Goal: Task Accomplishment & Management: Manage account settings

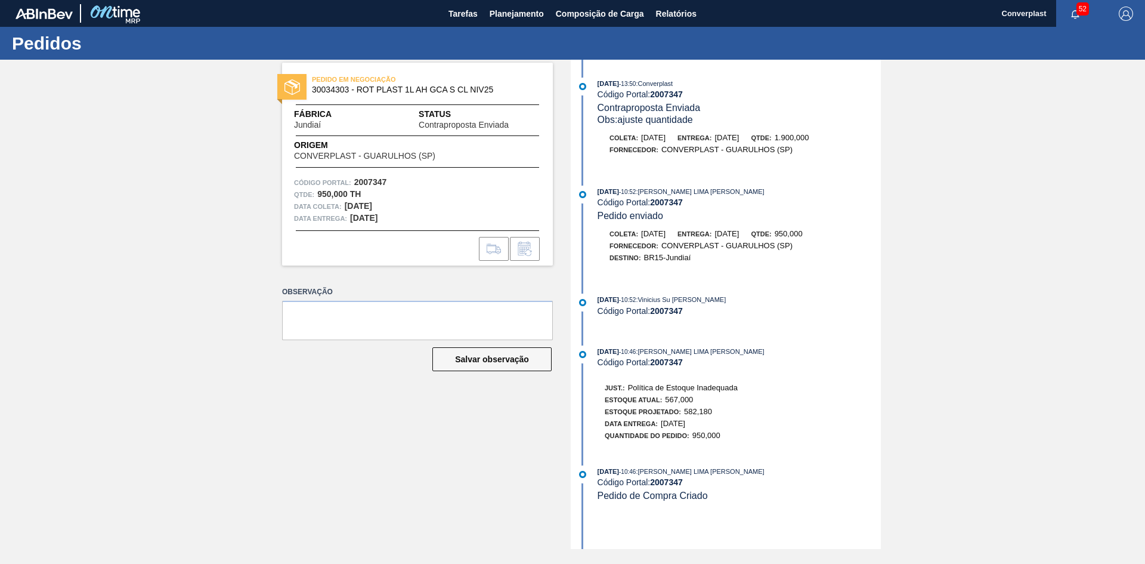
click at [724, 7] on div "Tarefas Planejamento Composição de Carga Relatórios" at bounding box center [572, 13] width 1145 height 27
click at [699, 11] on button "Relatórios" at bounding box center [676, 13] width 52 height 27
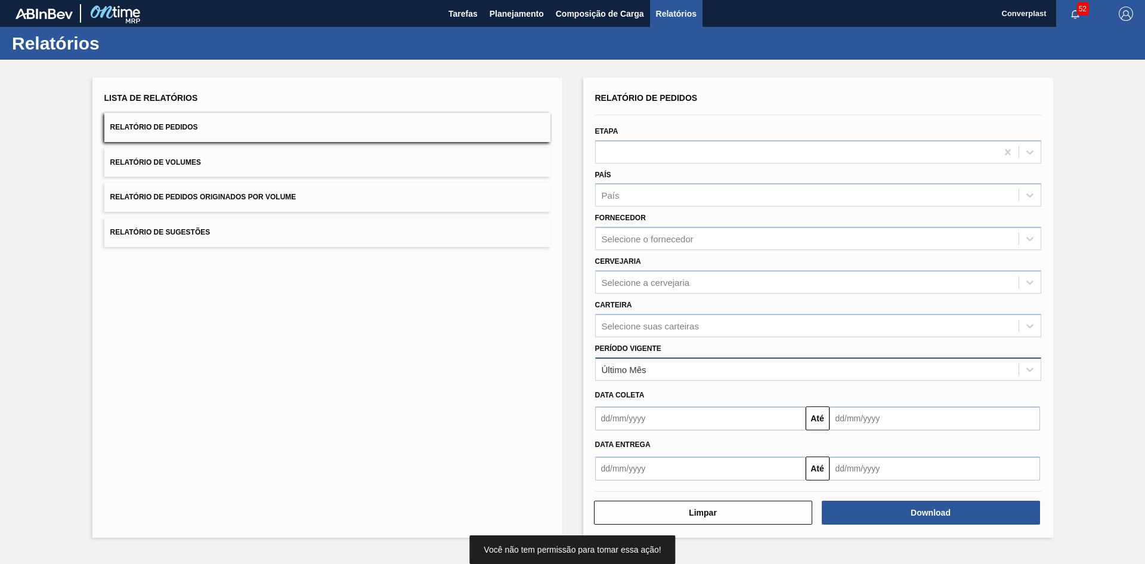
click at [727, 363] on div "Último Mês" at bounding box center [807, 368] width 423 height 17
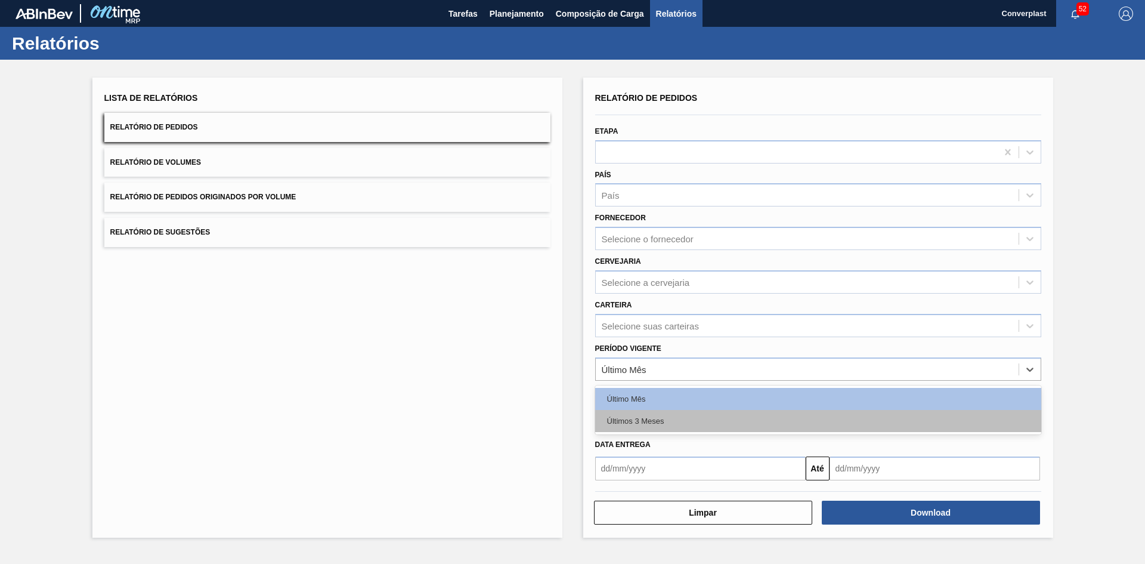
click at [657, 417] on div "Últimos 3 Meses" at bounding box center [818, 421] width 446 height 22
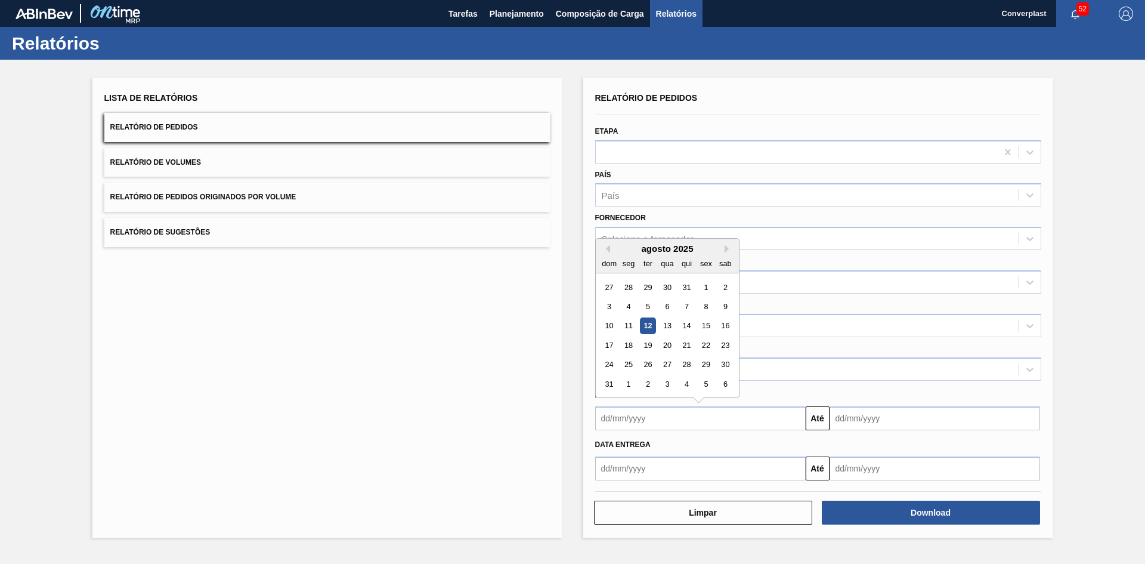
click at [667, 420] on input "text" at bounding box center [700, 418] width 210 height 24
click at [606, 253] on div "dom seg ter qua qui sex sab" at bounding box center [667, 262] width 143 height 19
click at [608, 252] on button "Previous Month" at bounding box center [606, 248] width 8 height 8
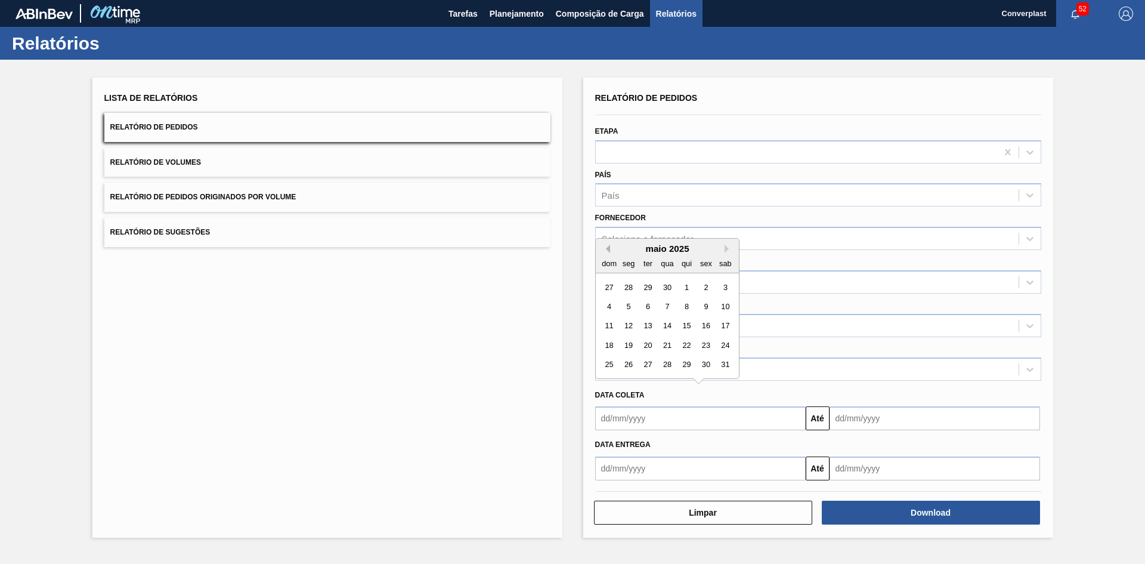
click at [608, 252] on button "Previous Month" at bounding box center [606, 248] width 8 height 8
click at [645, 289] on div "1" at bounding box center [647, 287] width 16 height 16
type input "[DATE]"
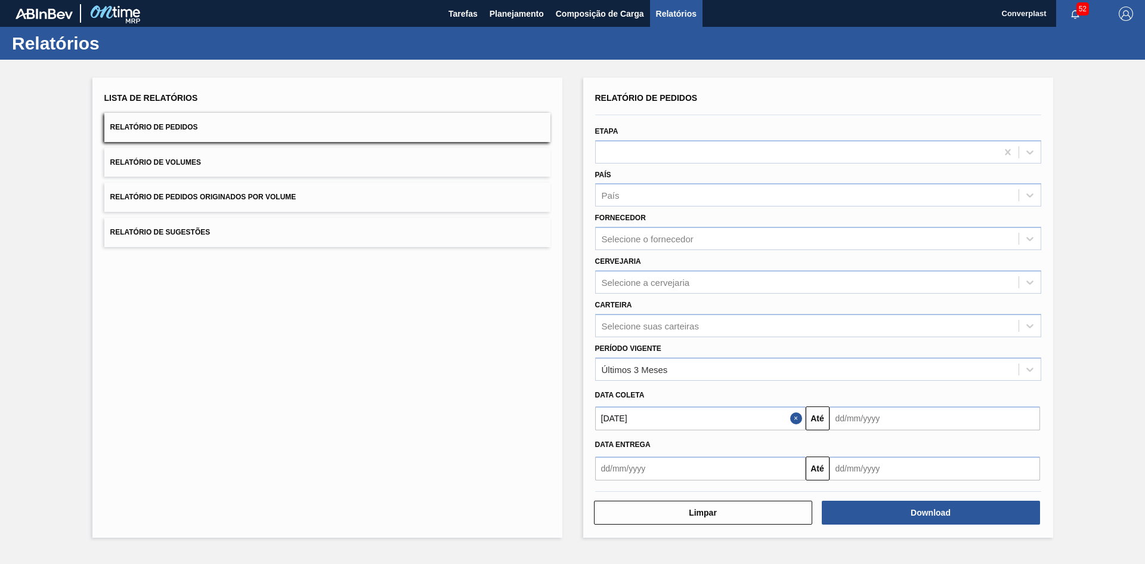
click at [884, 410] on input "text" at bounding box center [934, 418] width 210 height 24
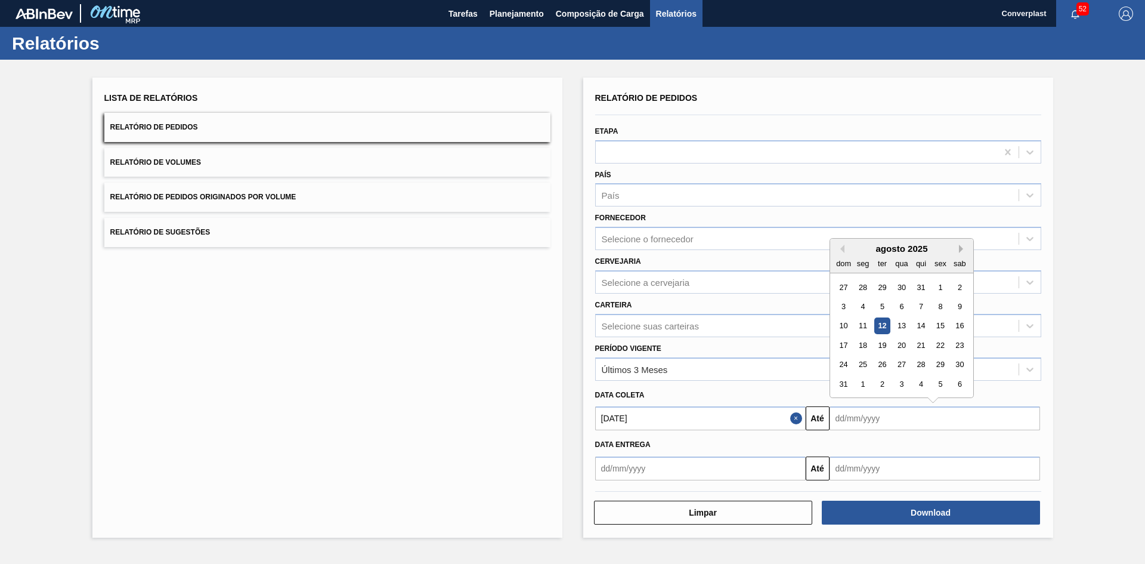
click at [961, 247] on button "Next Month" at bounding box center [963, 248] width 8 height 8
click at [961, 248] on button "Next Month" at bounding box center [963, 248] width 8 height 8
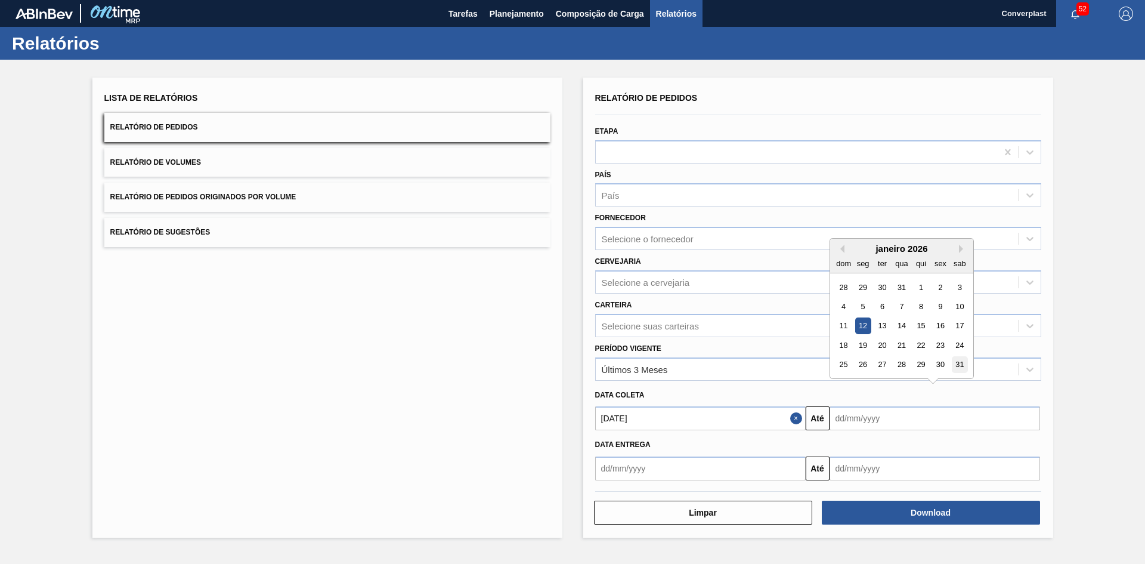
click at [956, 367] on div "31" at bounding box center [959, 365] width 16 height 16
type input "[DATE]"
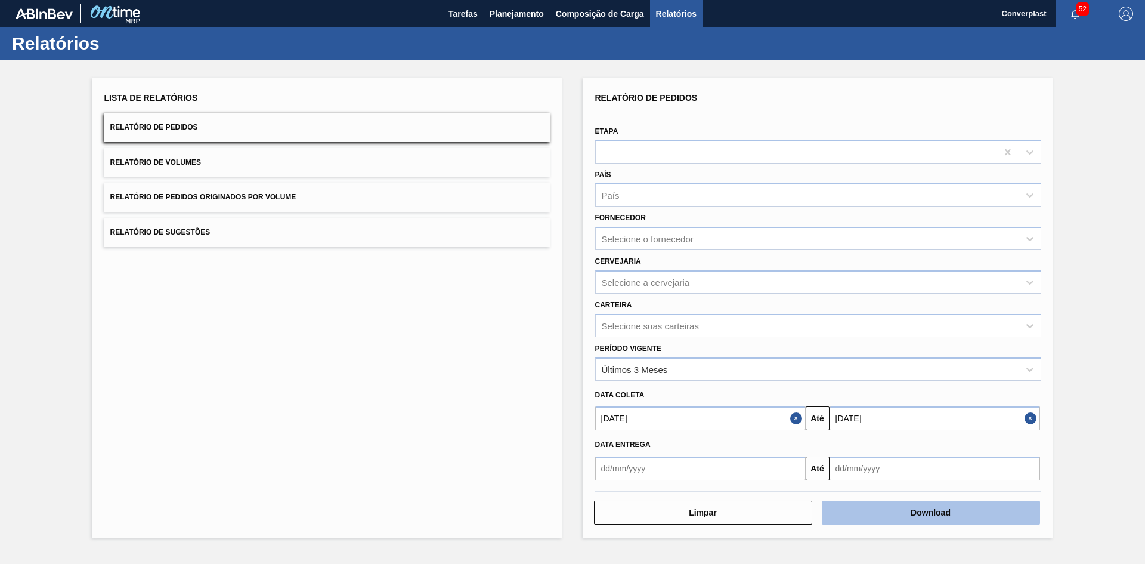
click at [900, 515] on button "Download" at bounding box center [931, 512] width 218 height 24
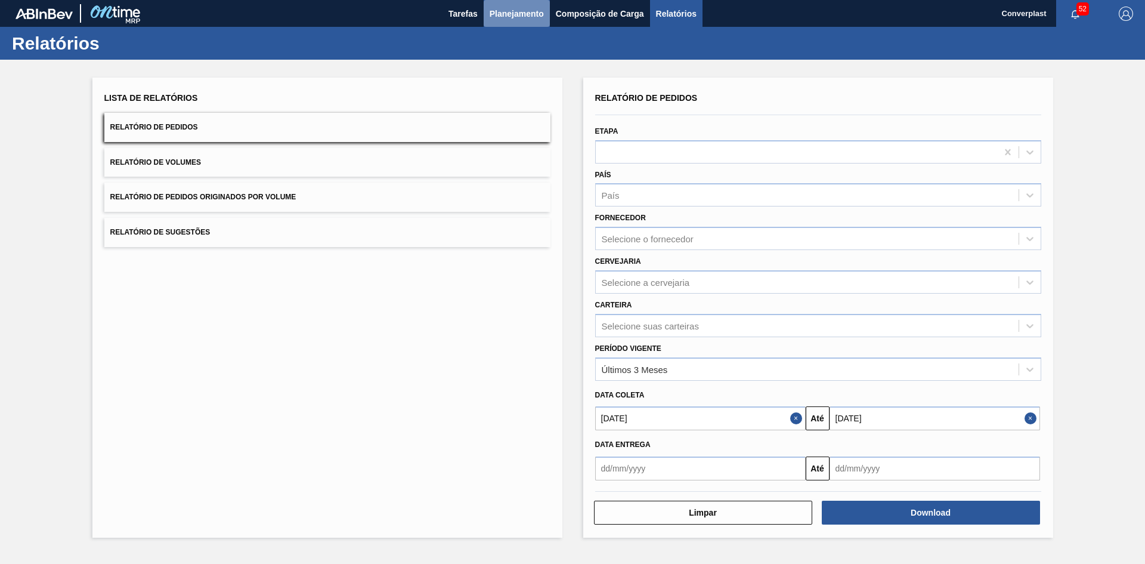
click at [504, 17] on span "Planejamento" at bounding box center [517, 14] width 54 height 14
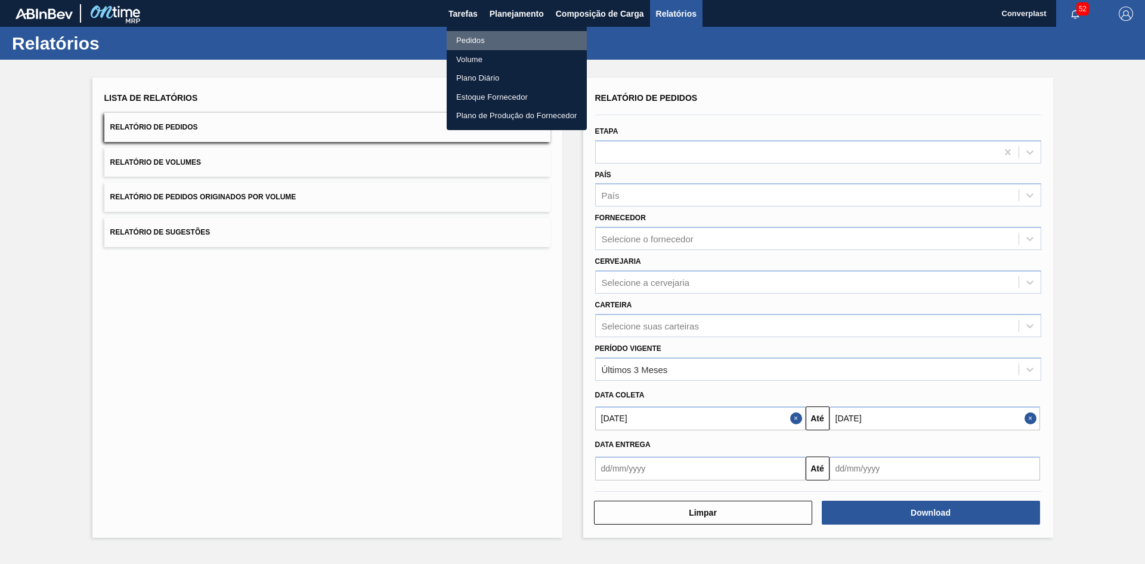
click at [493, 41] on li "Pedidos" at bounding box center [517, 40] width 140 height 19
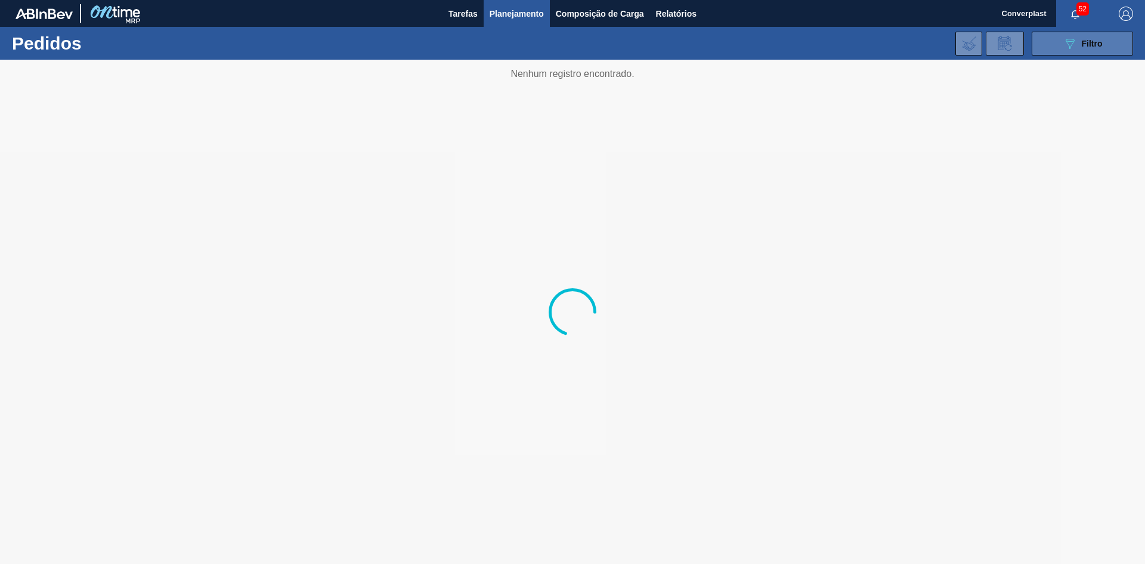
click at [1077, 42] on div "089F7B8B-B2A5-4AFE-B5C0-19BA573D28AC Filtro" at bounding box center [1083, 43] width 40 height 14
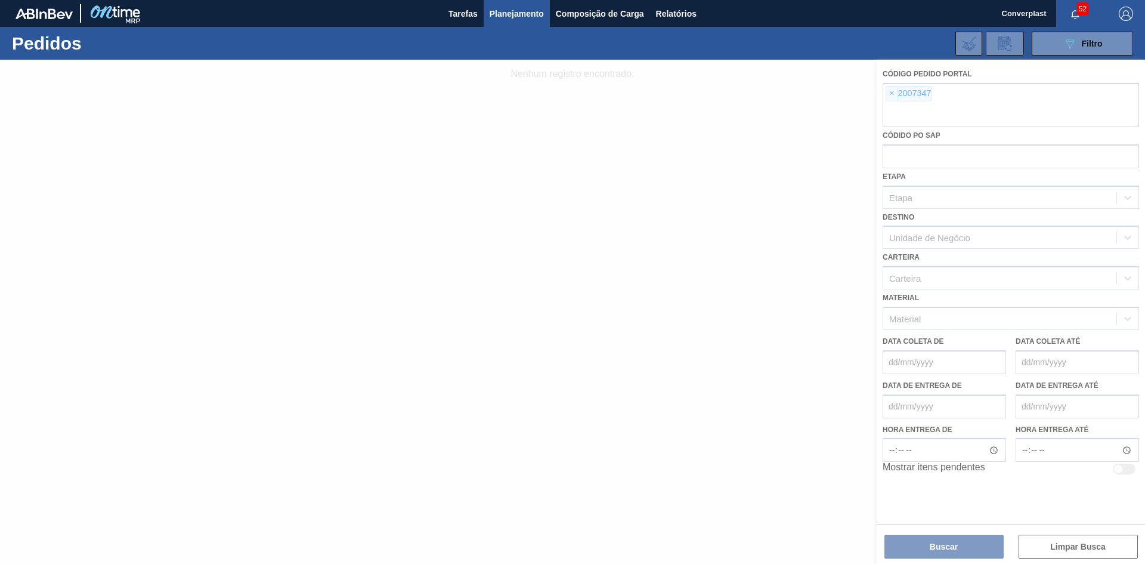
click at [890, 97] on div at bounding box center [572, 312] width 1145 height 504
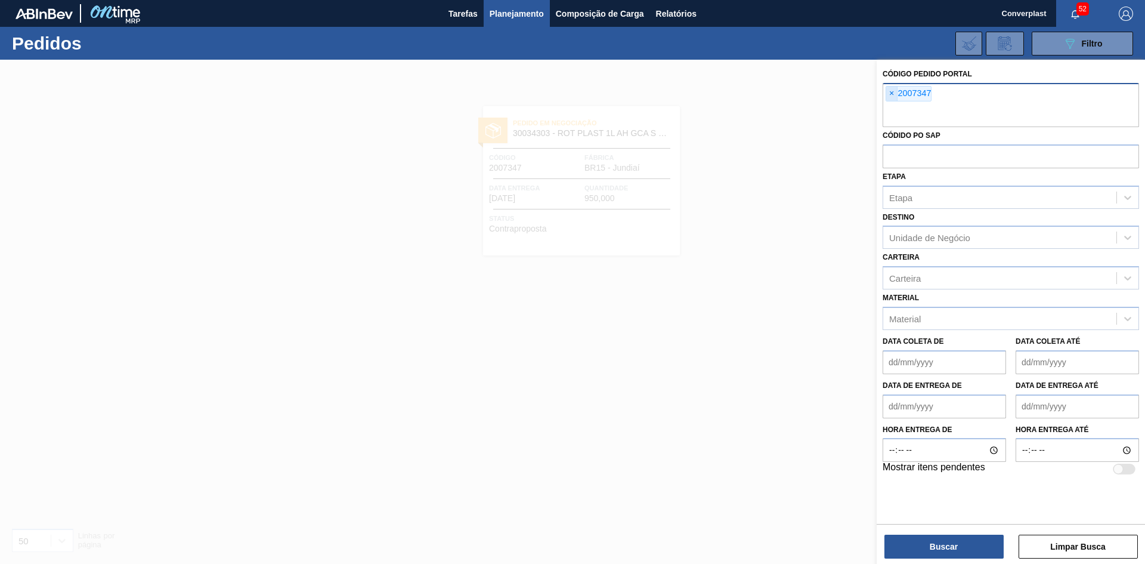
click at [889, 93] on span "×" at bounding box center [891, 93] width 11 height 14
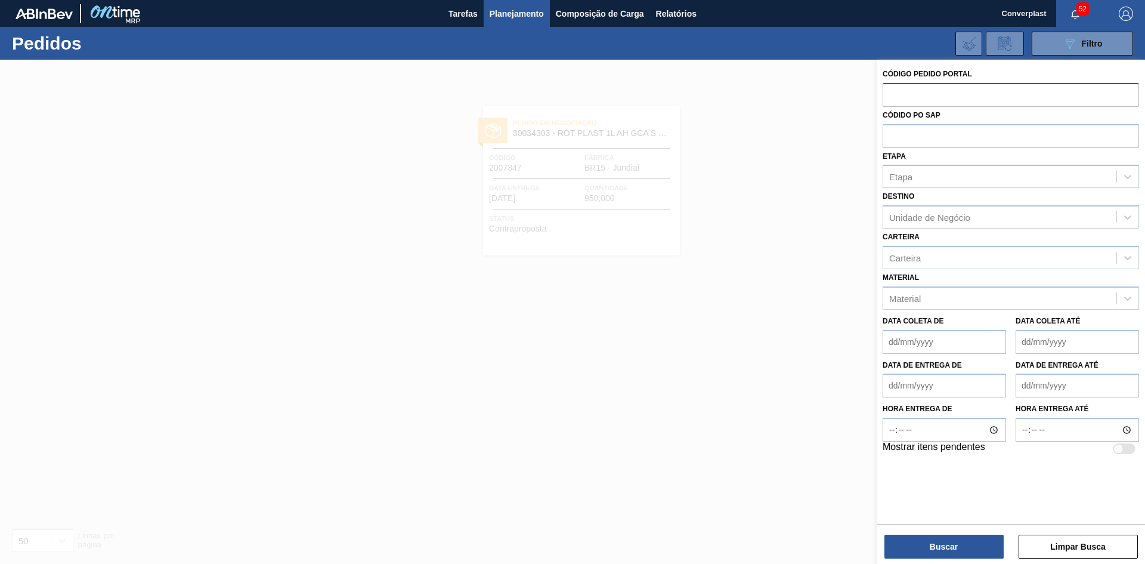
paste input "1984098"
type input "1984098"
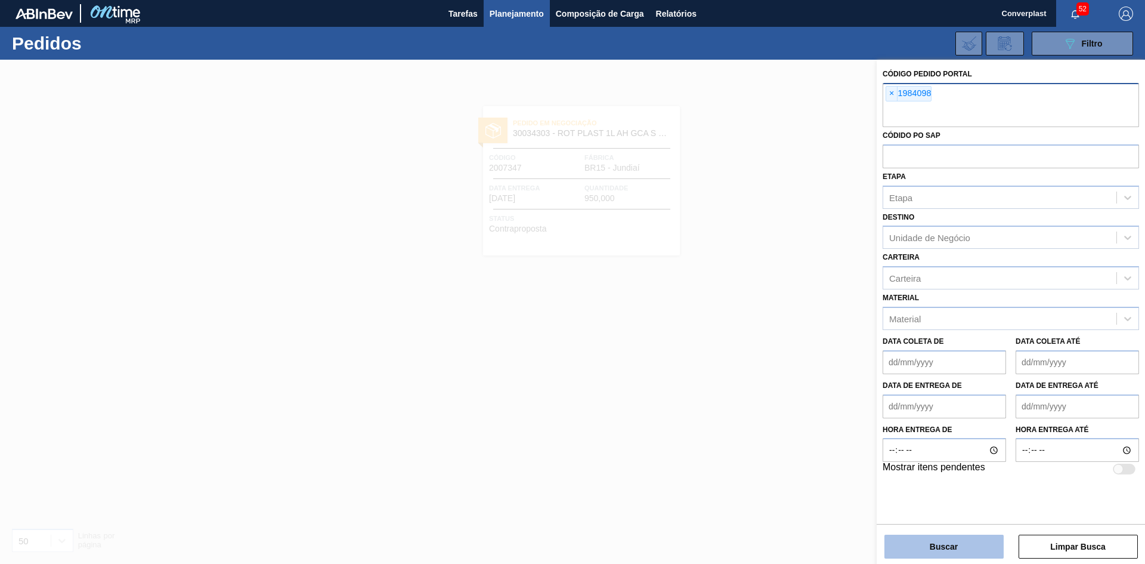
click at [917, 550] on button "Buscar" at bounding box center [943, 546] width 119 height 24
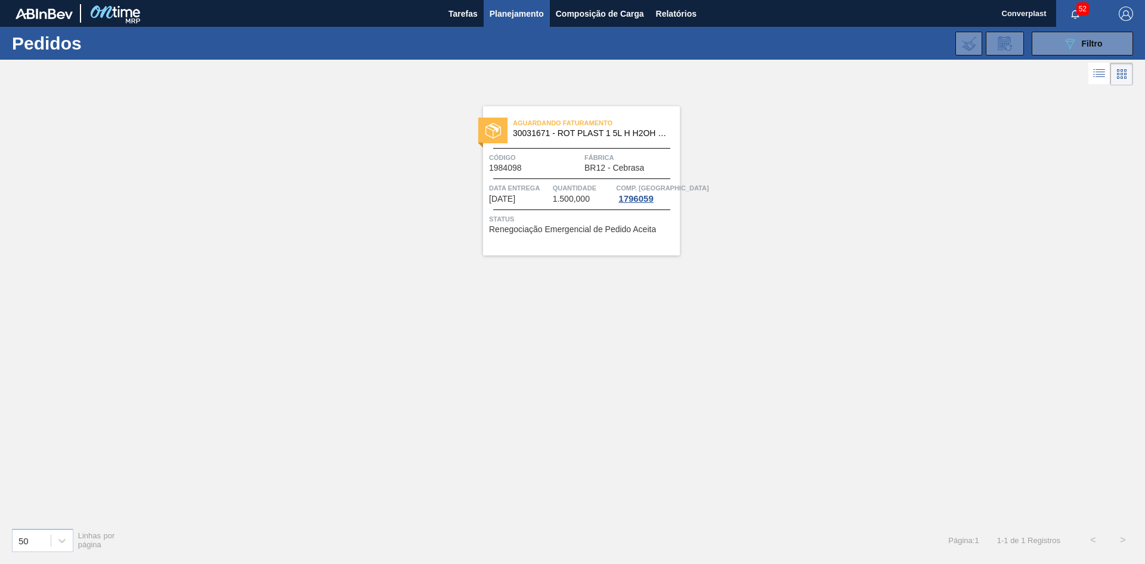
click at [621, 253] on div "Aguardando Faturamento 30031671 - ROT PLAST 1 5L H H2OH LIMONETO IN211 Código 1…" at bounding box center [581, 180] width 197 height 149
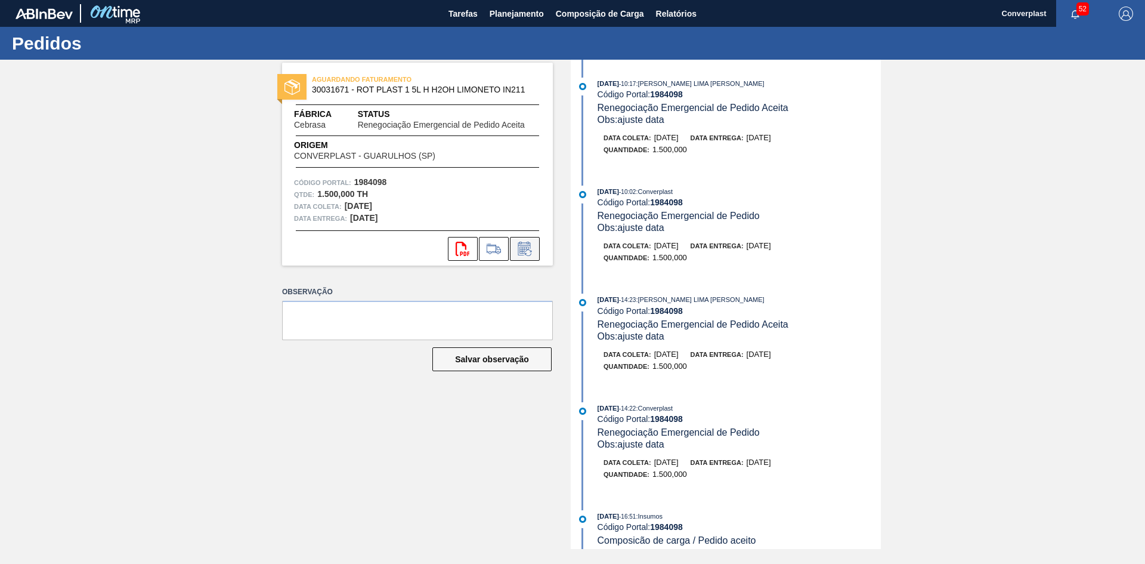
click at [531, 253] on icon at bounding box center [524, 249] width 19 height 14
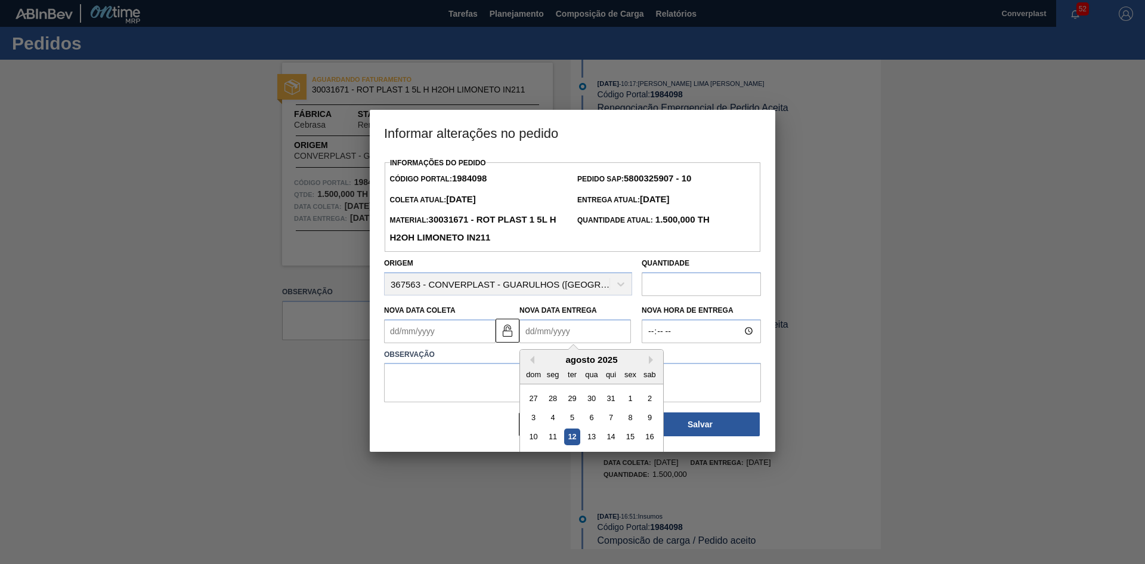
click at [574, 335] on Entrega "Nova Data Entrega" at bounding box center [575, 331] width 112 height 24
click at [690, 291] on input "text" at bounding box center [701, 284] width 119 height 24
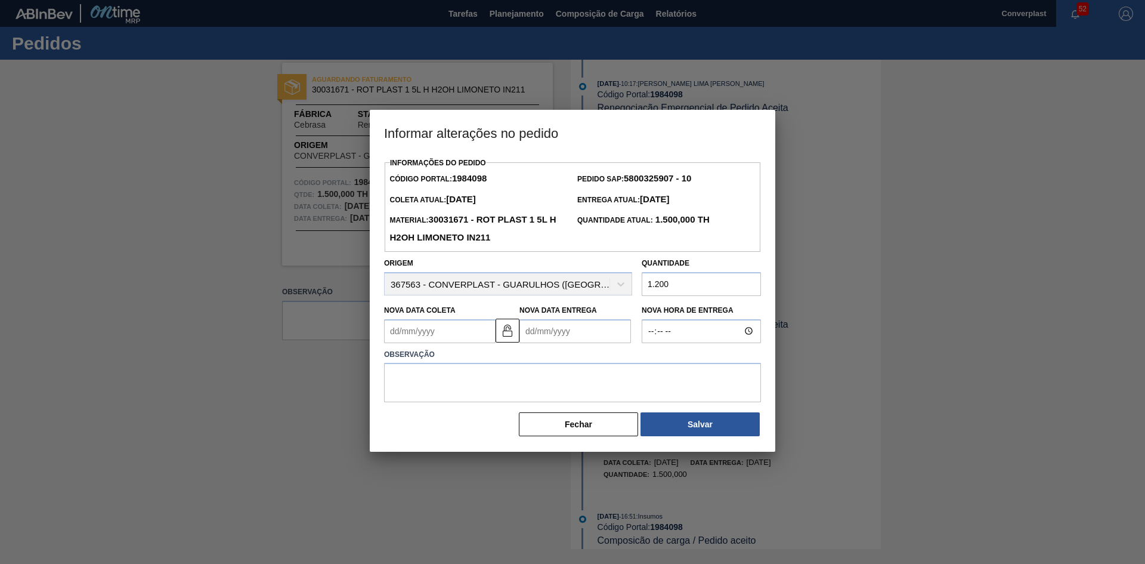
type input "1.200"
click at [507, 377] on textarea at bounding box center [572, 382] width 377 height 39
type textarea "ajuste quantidade"
click at [754, 432] on button "Salvar" at bounding box center [699, 424] width 119 height 24
click at [692, 429] on button "Salvar" at bounding box center [699, 424] width 119 height 24
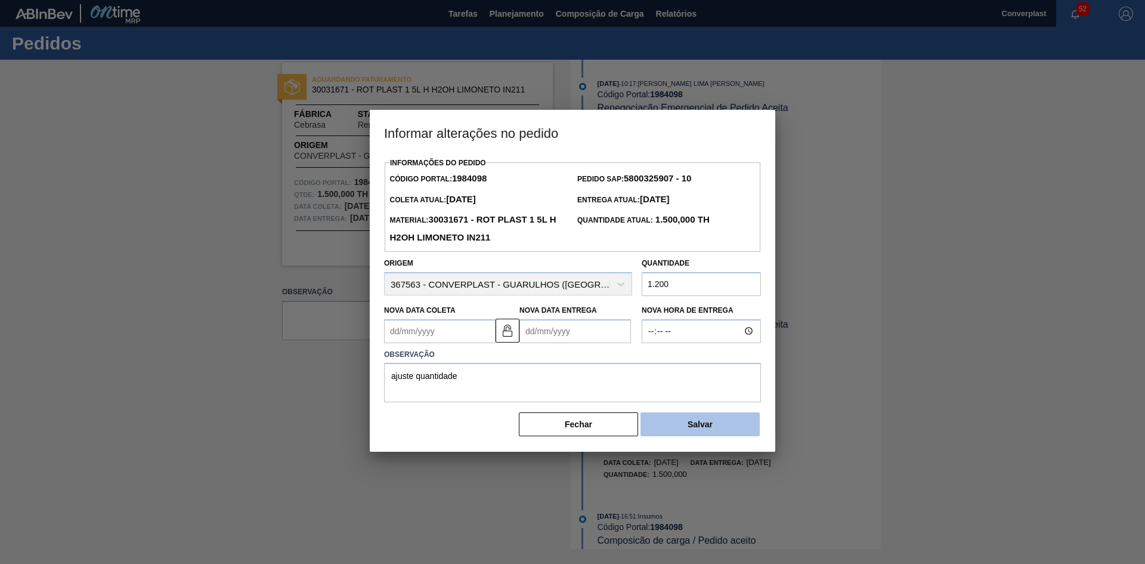
click at [682, 429] on button "Salvar" at bounding box center [699, 424] width 119 height 24
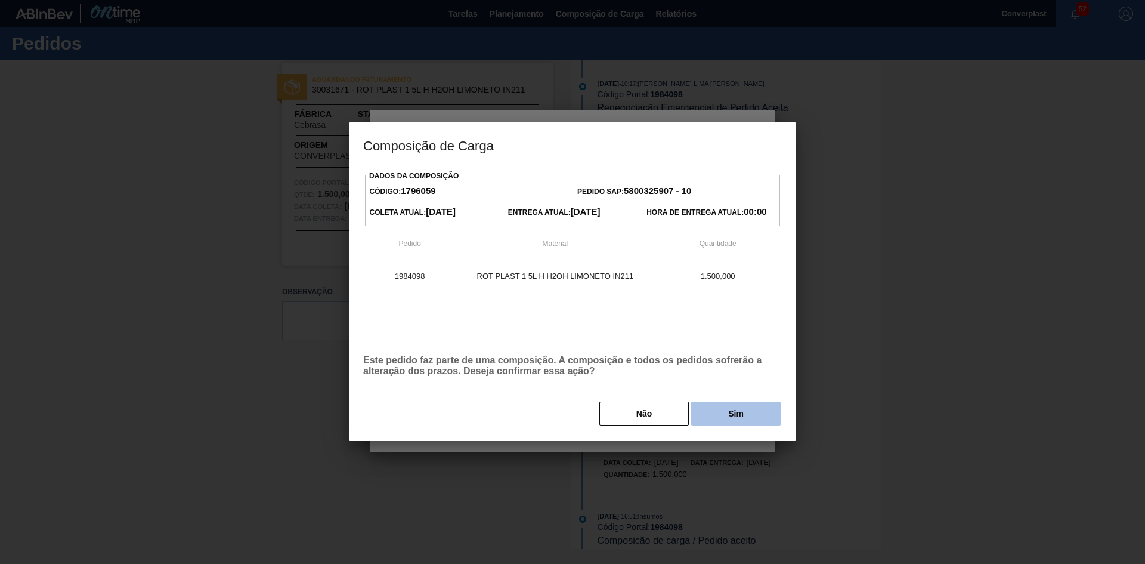
click at [717, 414] on button "Sim" at bounding box center [735, 413] width 89 height 24
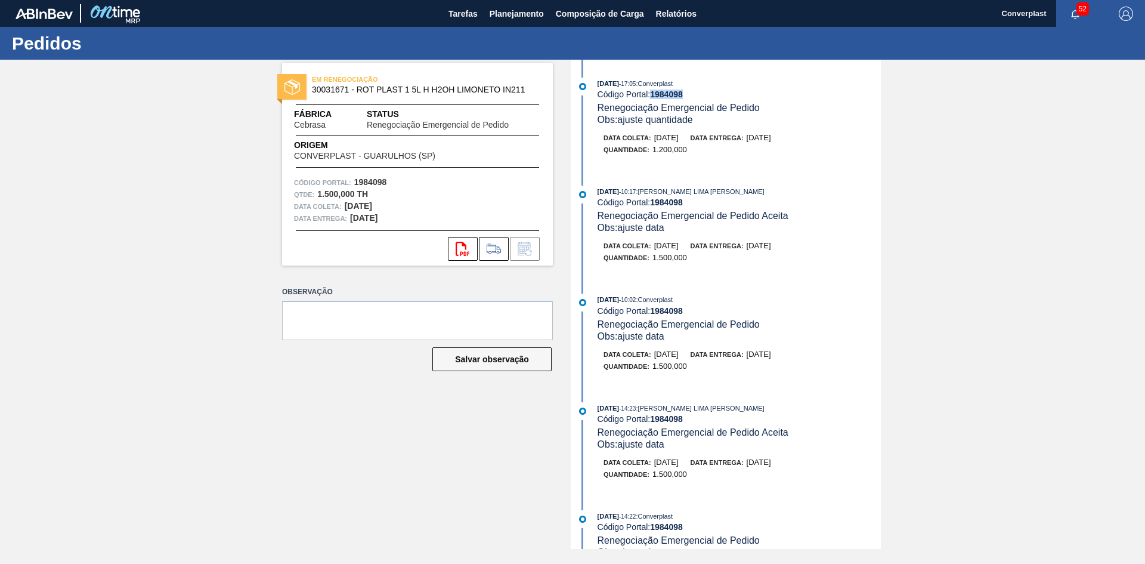
drag, startPoint x: 683, startPoint y: 91, endPoint x: 654, endPoint y: 95, distance: 30.1
click at [654, 95] on strong "1984098" at bounding box center [666, 94] width 33 height 10
copy strong "1984098"
click at [509, 18] on span "Planejamento" at bounding box center [517, 14] width 54 height 14
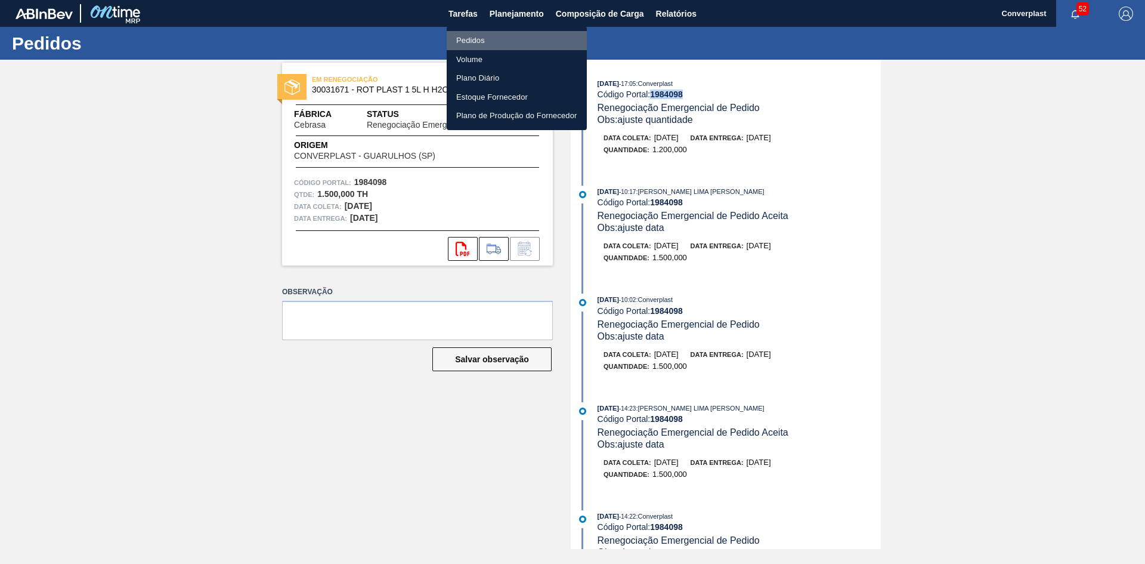
click at [501, 43] on li "Pedidos" at bounding box center [517, 40] width 140 height 19
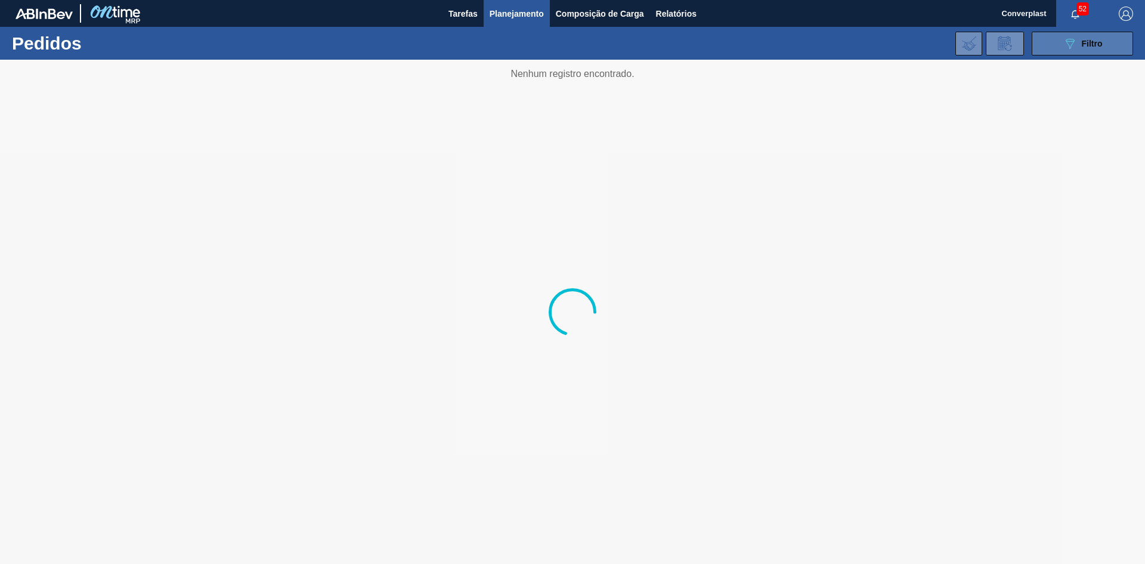
click at [1089, 45] on span "Filtro" at bounding box center [1092, 44] width 21 height 10
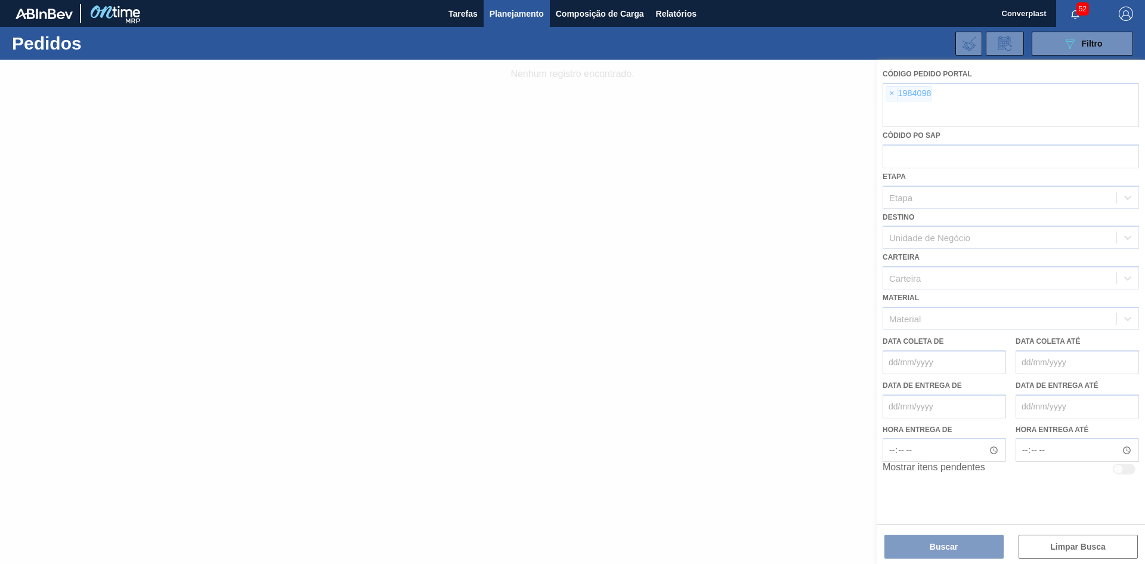
click at [890, 96] on div at bounding box center [572, 312] width 1145 height 504
click at [893, 91] on span "×" at bounding box center [891, 93] width 11 height 14
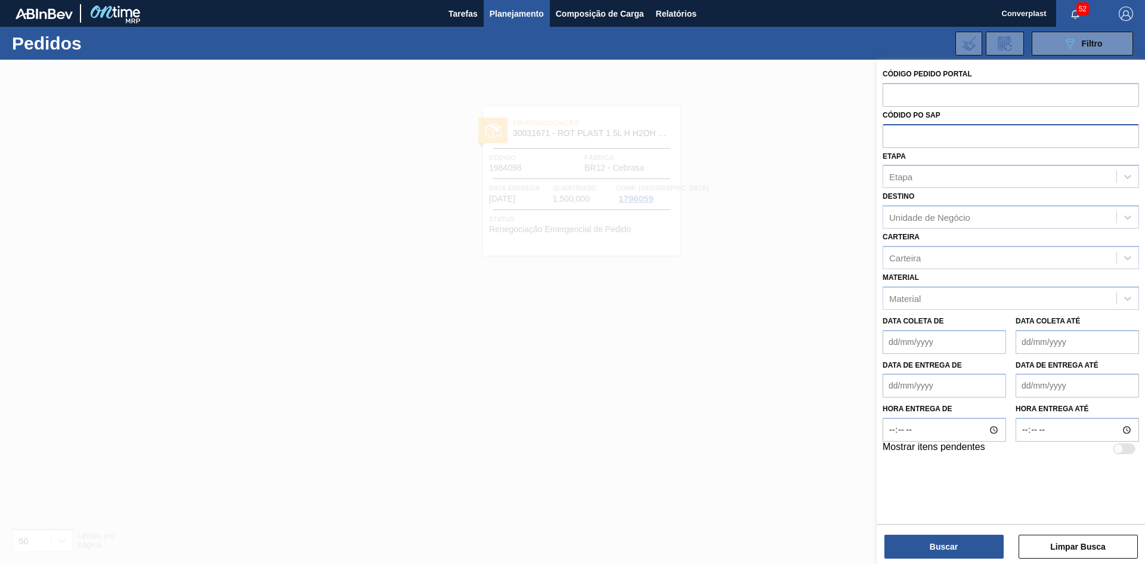
paste input "2007578"
type input "2007578"
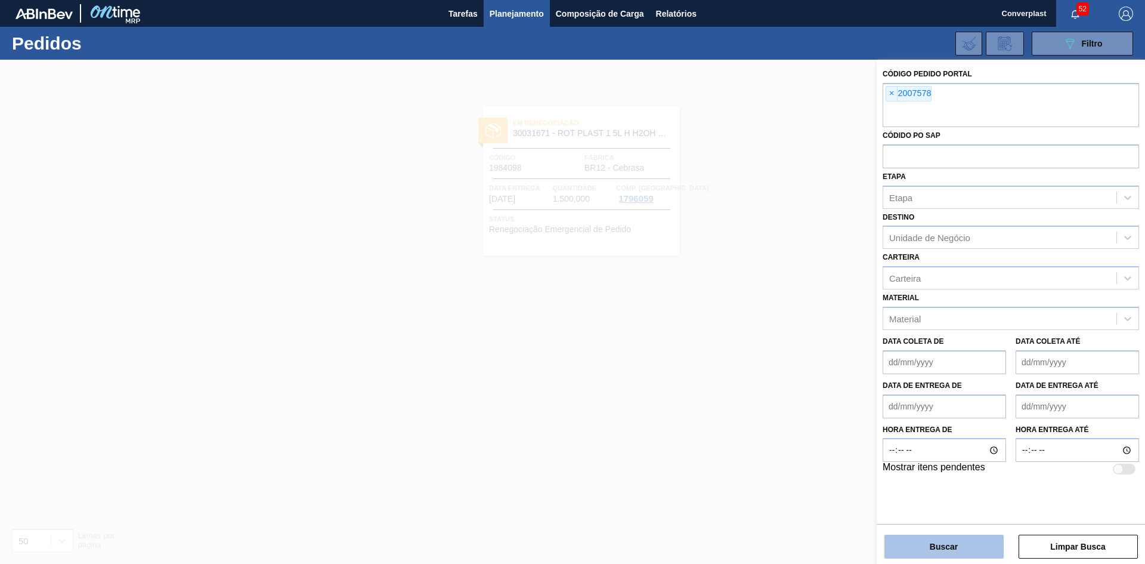
click at [927, 547] on button "Buscar" at bounding box center [943, 546] width 119 height 24
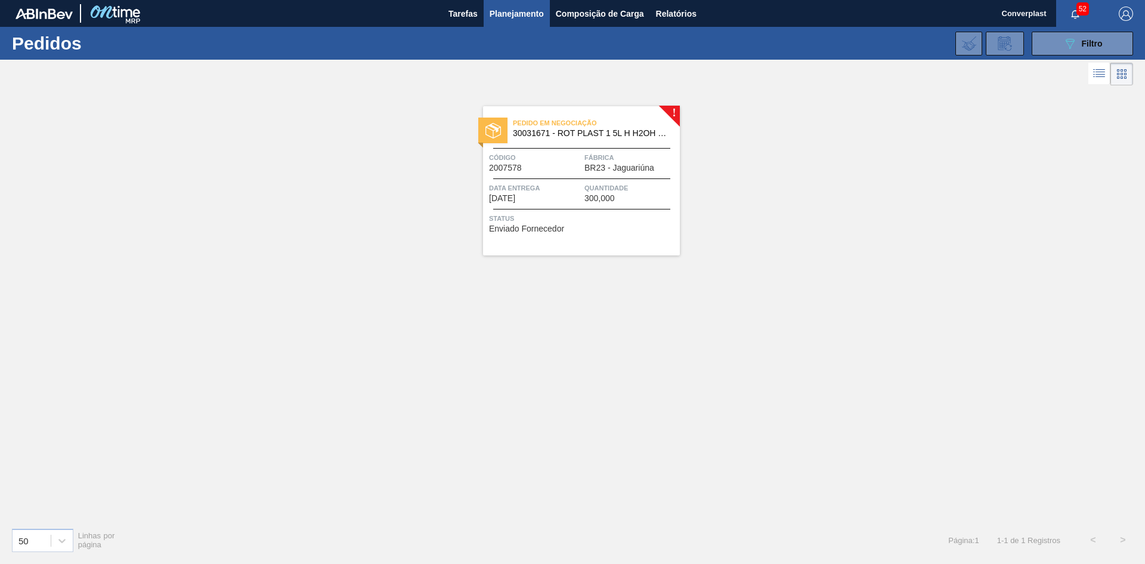
click at [540, 240] on div "Pedido em Negociação 30031671 - ROT PLAST 1 5L H H2OH LIMONETO IN211 Código 200…" at bounding box center [581, 180] width 197 height 149
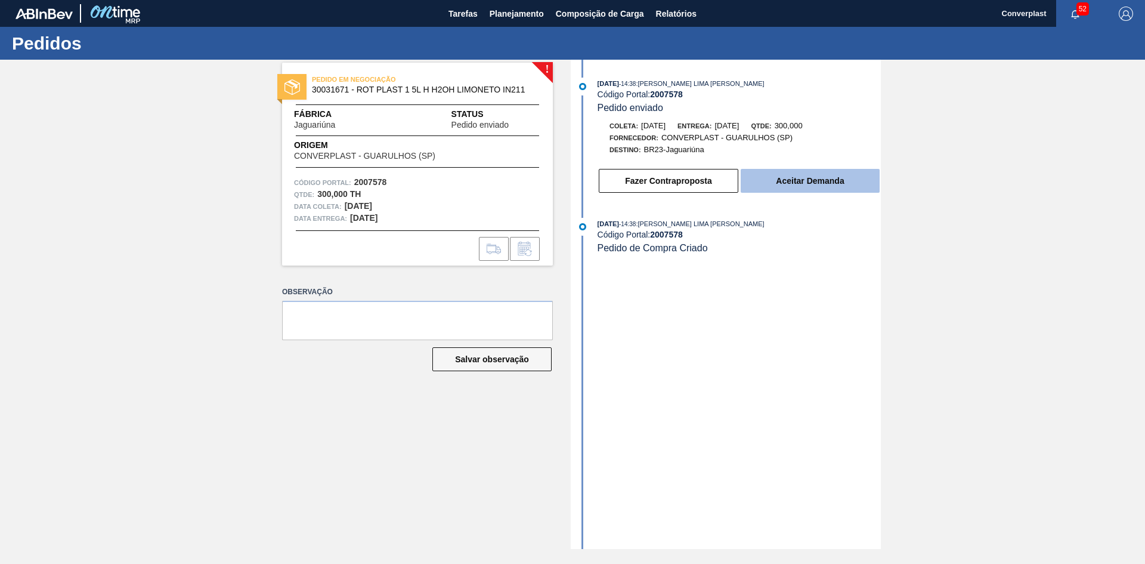
click at [791, 188] on button "Aceitar Demanda" at bounding box center [810, 181] width 139 height 24
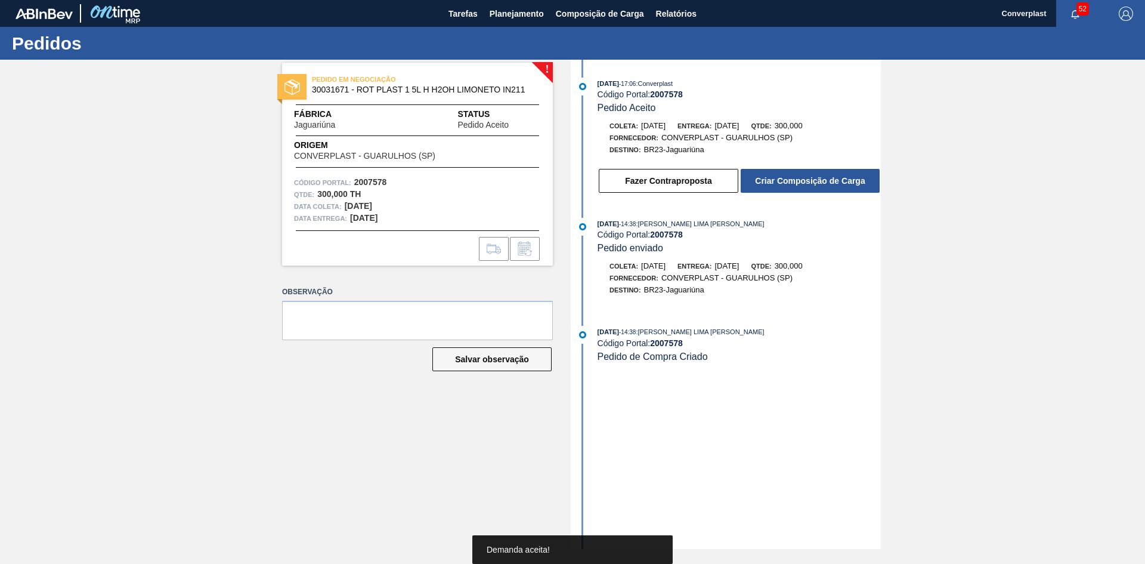
click at [791, 188] on button "Criar Composição de Carga" at bounding box center [810, 181] width 139 height 24
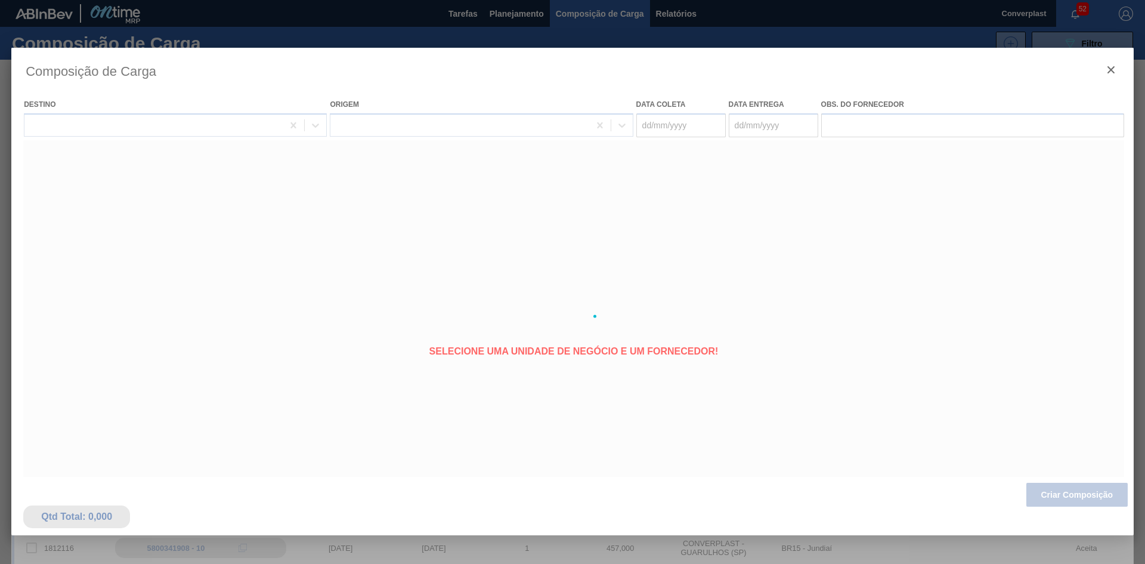
type coleta "[DATE]"
type entrega "[DATE]"
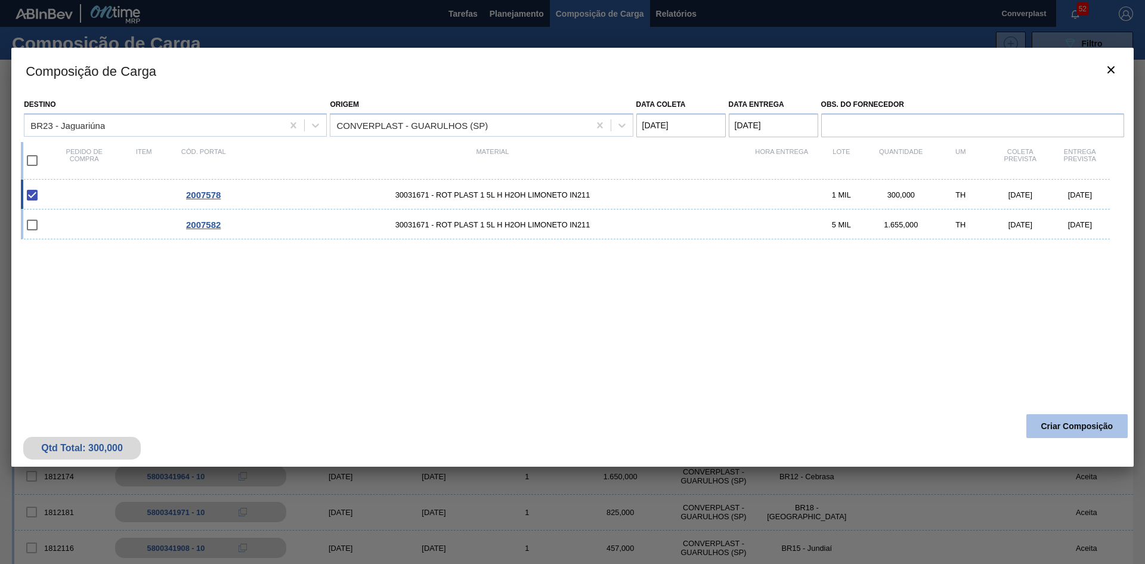
click at [1066, 427] on button "Criar Composição" at bounding box center [1076, 426] width 101 height 24
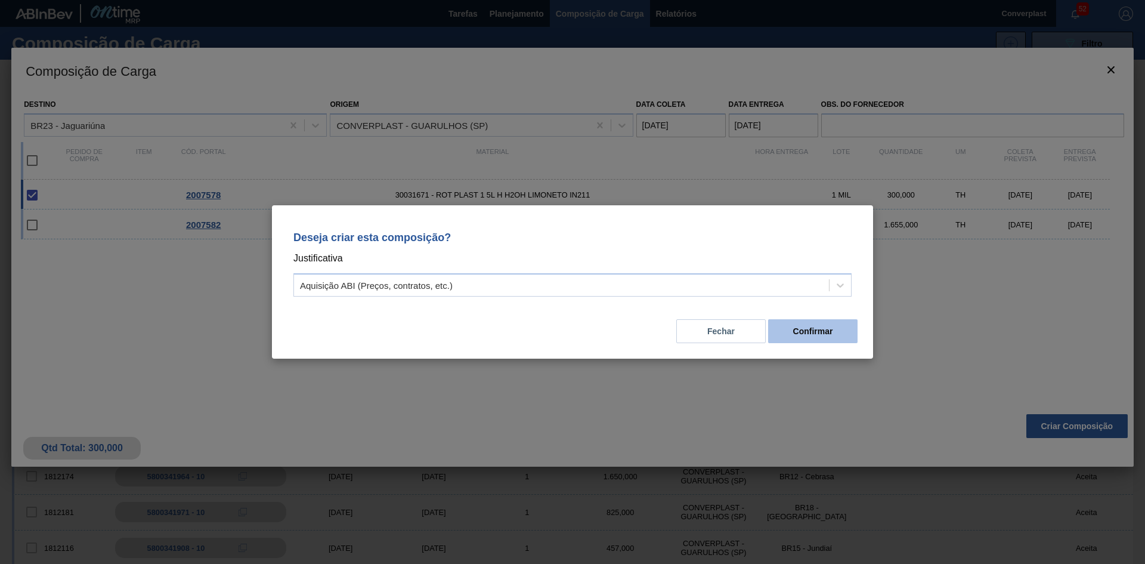
click at [801, 329] on button "Confirmar" at bounding box center [812, 331] width 89 height 24
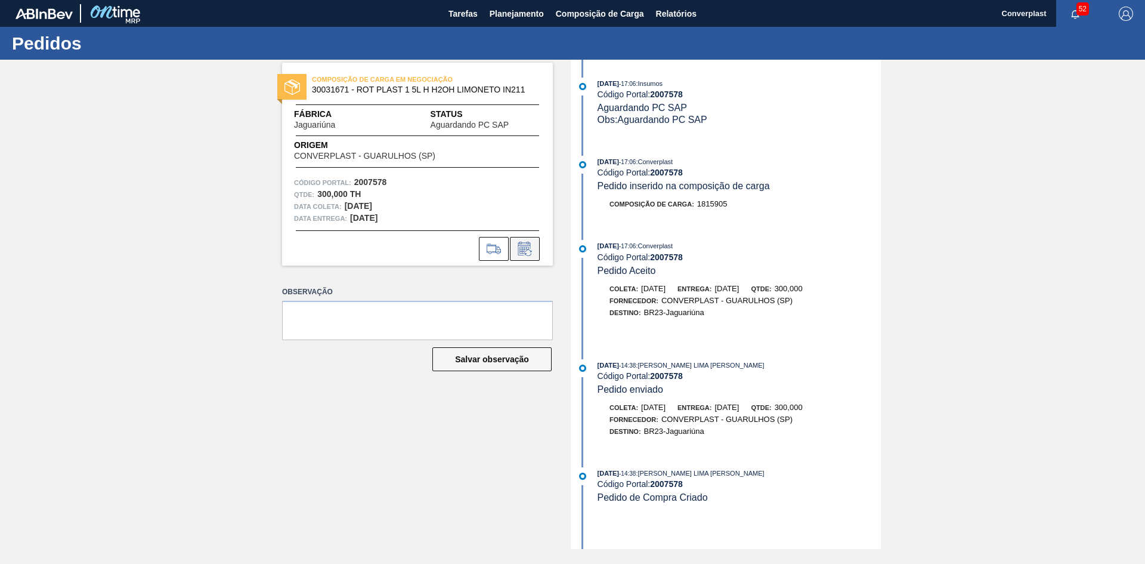
click at [531, 246] on icon at bounding box center [524, 249] width 19 height 14
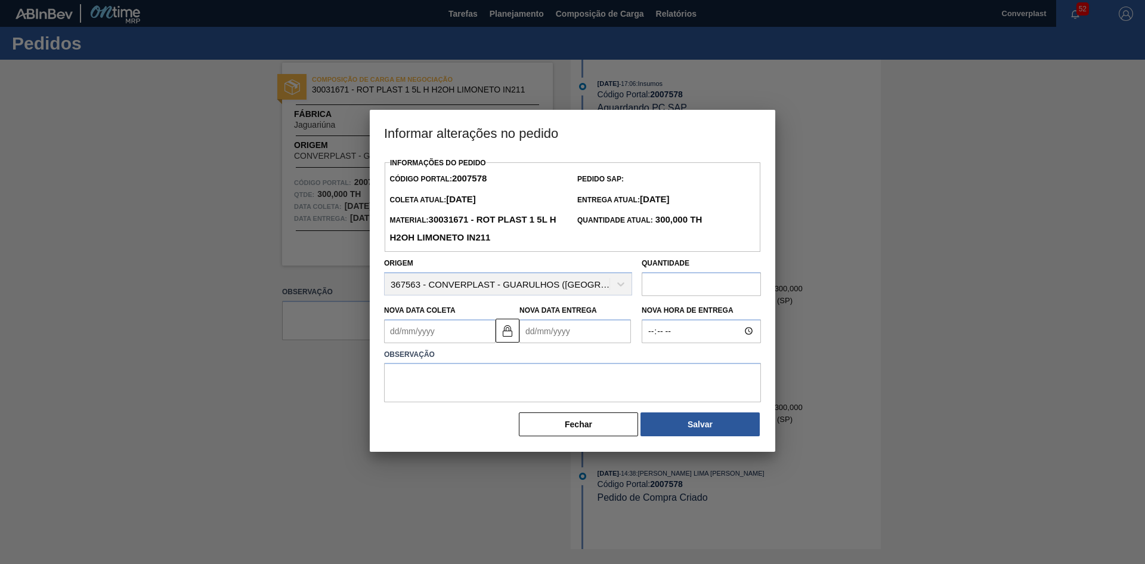
click at [569, 329] on Entrega "Nova Data Entrega" at bounding box center [575, 331] width 112 height 24
type Coleta "[DATE]"
type Entrega "1"
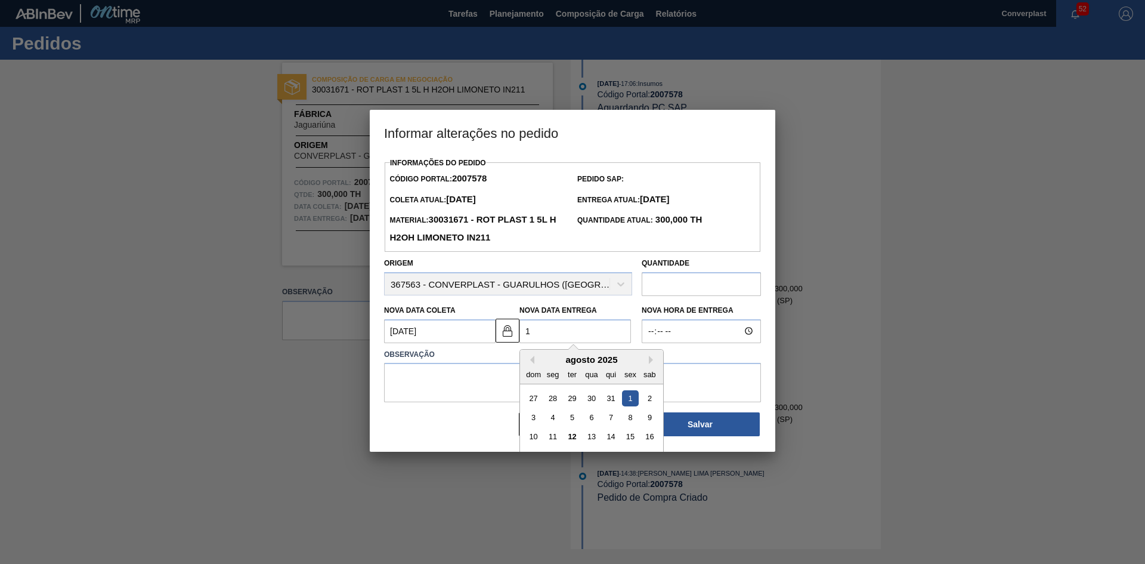
type Coleta "[DATE]"
type Entrega "17/08"
drag, startPoint x: 561, startPoint y: 332, endPoint x: 443, endPoint y: 322, distance: 117.9
click at [444, 333] on div "Nova Data [PERSON_NAME] [DATE] Nova Data Entrega 17/08 Previous Month Next Mont…" at bounding box center [508, 321] width 258 height 44
type Coleta "[DATE]"
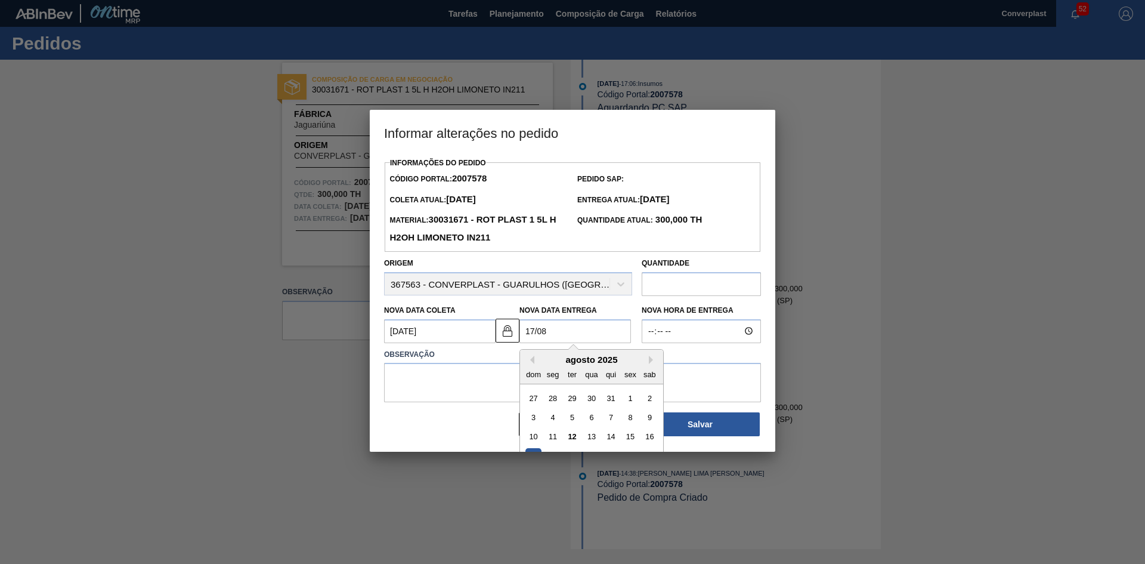
type Entrega "1"
type Coleta "[DATE]"
type Entrega "[DATE]"
click at [422, 385] on textarea at bounding box center [572, 382] width 377 height 39
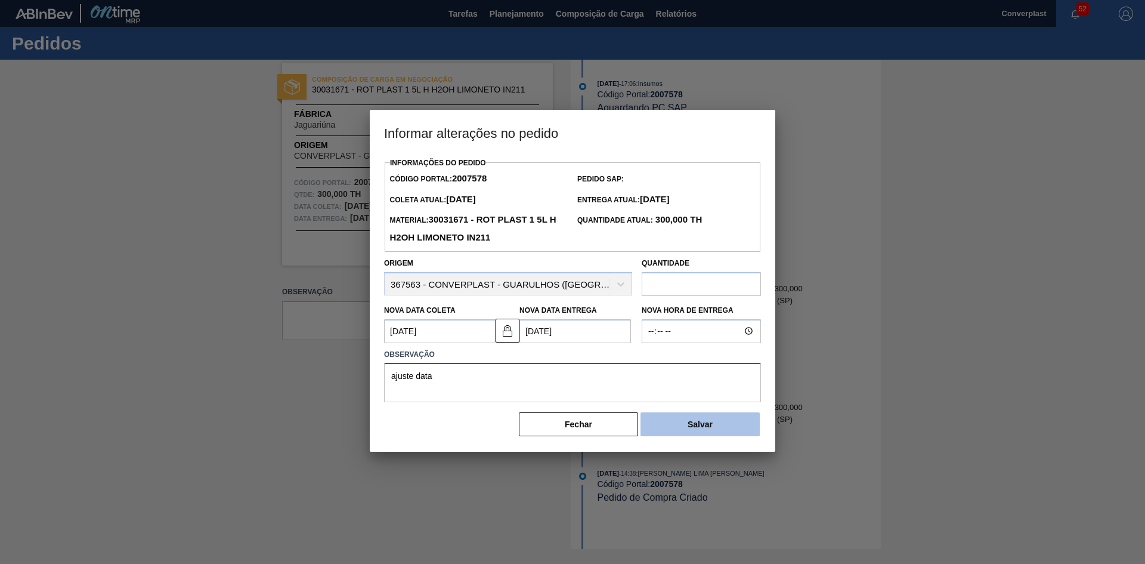
type textarea "ajuste data"
click at [723, 432] on button "Salvar" at bounding box center [699, 424] width 119 height 24
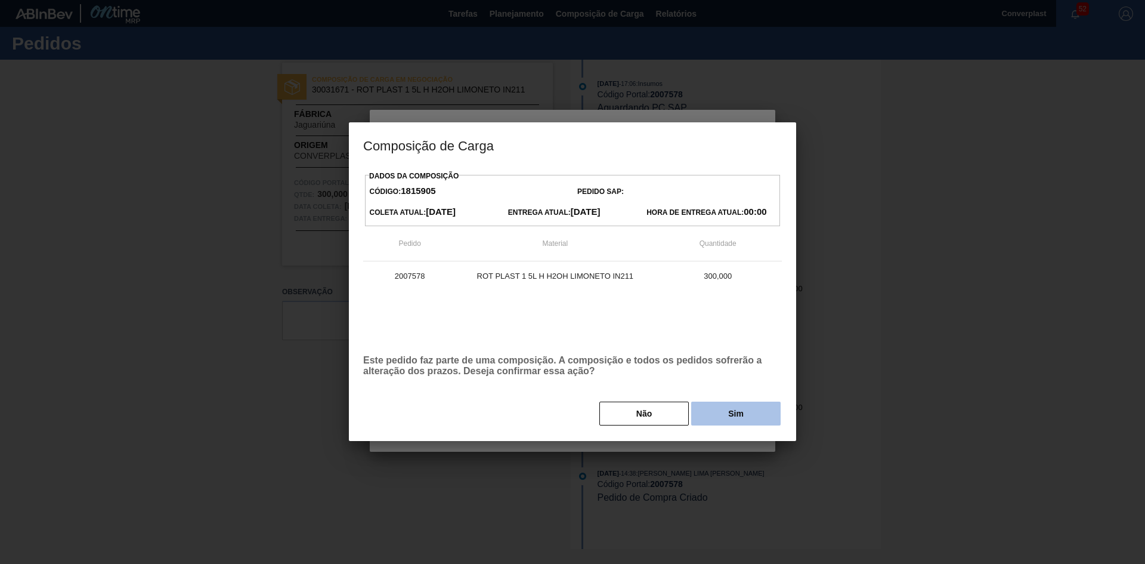
click at [738, 411] on button "Sim" at bounding box center [735, 413] width 89 height 24
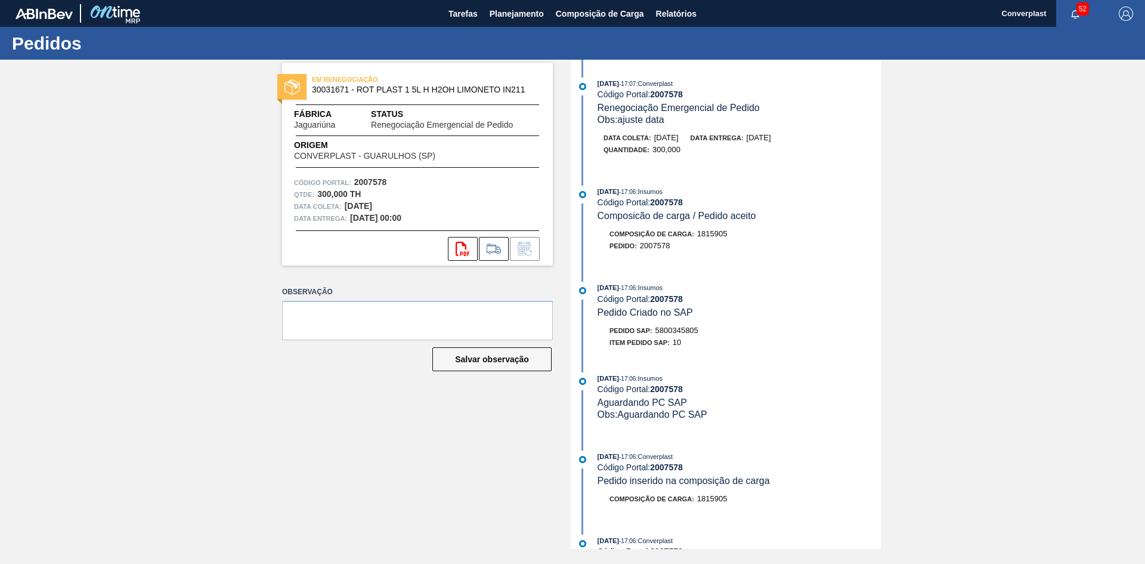
click at [669, 332] on span "5800345805" at bounding box center [676, 330] width 43 height 9
copy span "5800345805"
click at [533, 17] on span "Planejamento" at bounding box center [517, 14] width 54 height 14
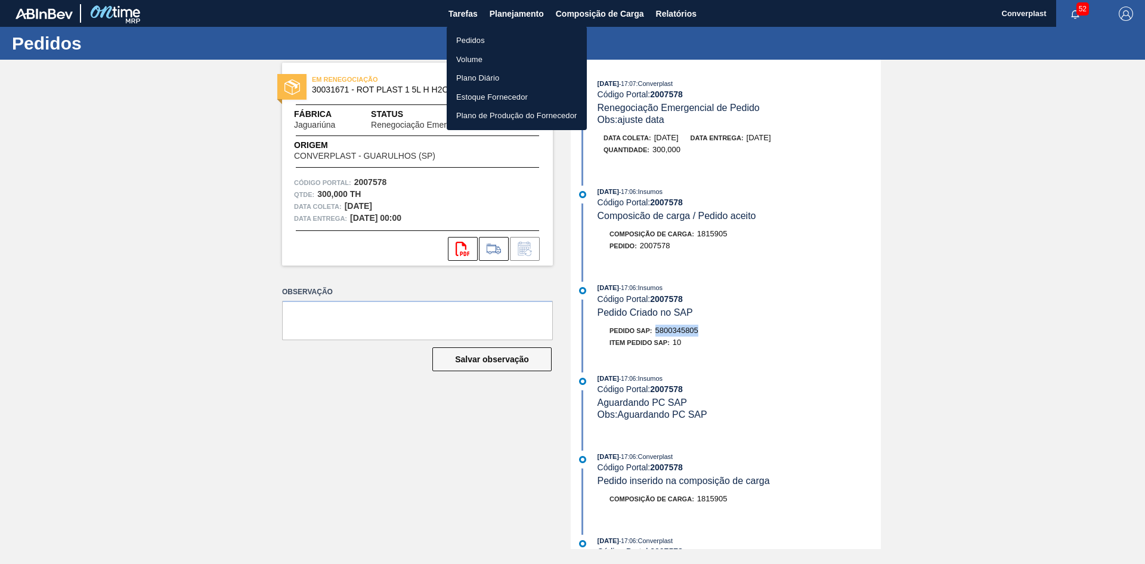
click at [521, 38] on li "Pedidos" at bounding box center [517, 40] width 140 height 19
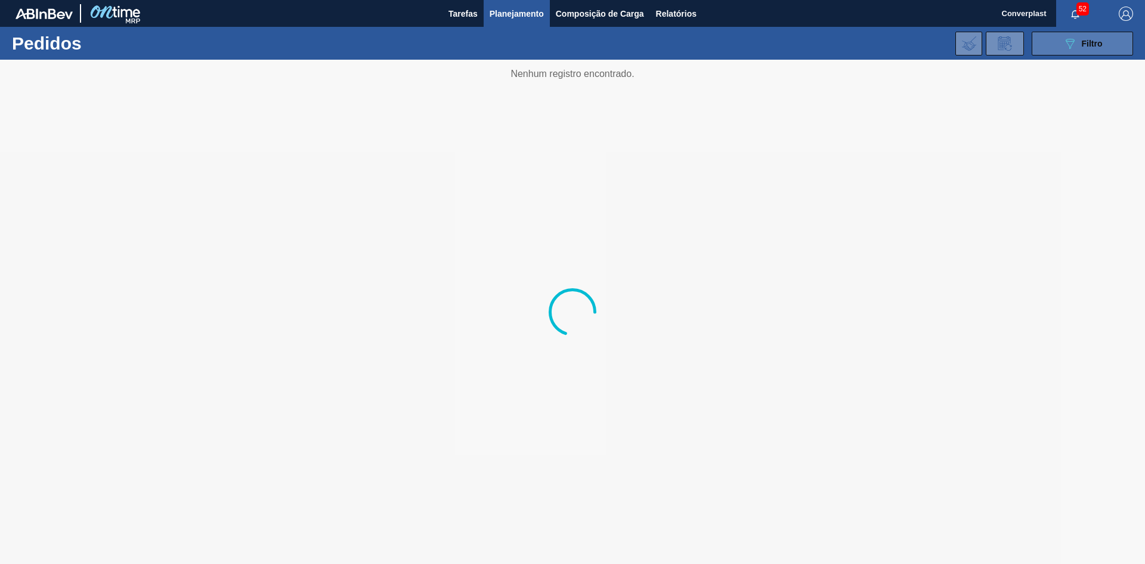
click at [1058, 46] on button "089F7B8B-B2A5-4AFE-B5C0-19BA573D28AC Filtro" at bounding box center [1082, 44] width 101 height 24
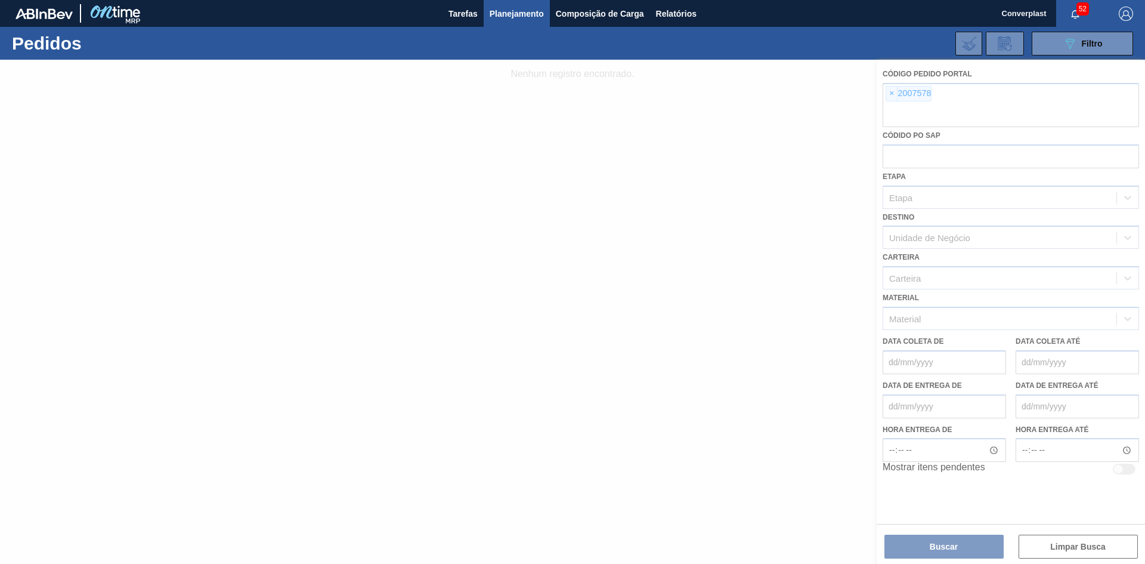
click at [886, 100] on div at bounding box center [572, 312] width 1145 height 504
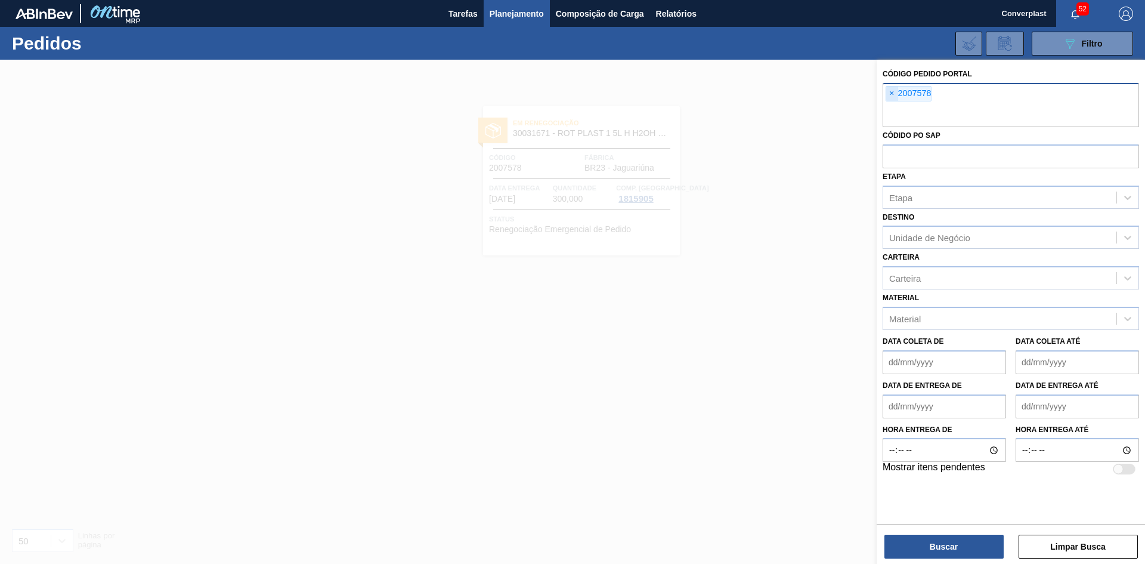
click at [887, 97] on span "×" at bounding box center [891, 93] width 11 height 14
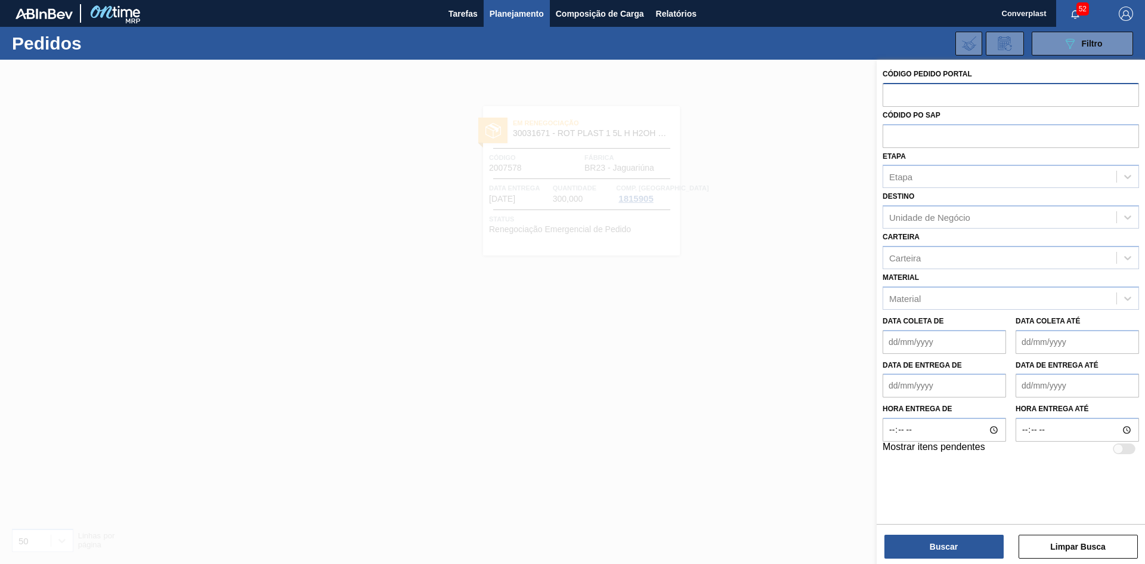
paste input "2007585"
type input "2007585"
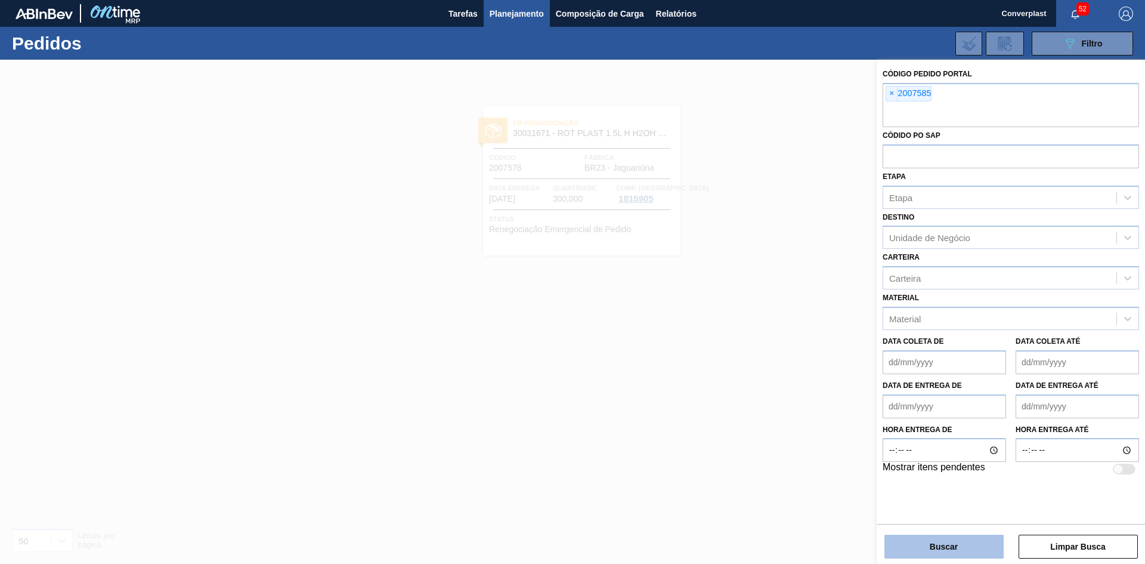
click at [938, 550] on button "Buscar" at bounding box center [943, 546] width 119 height 24
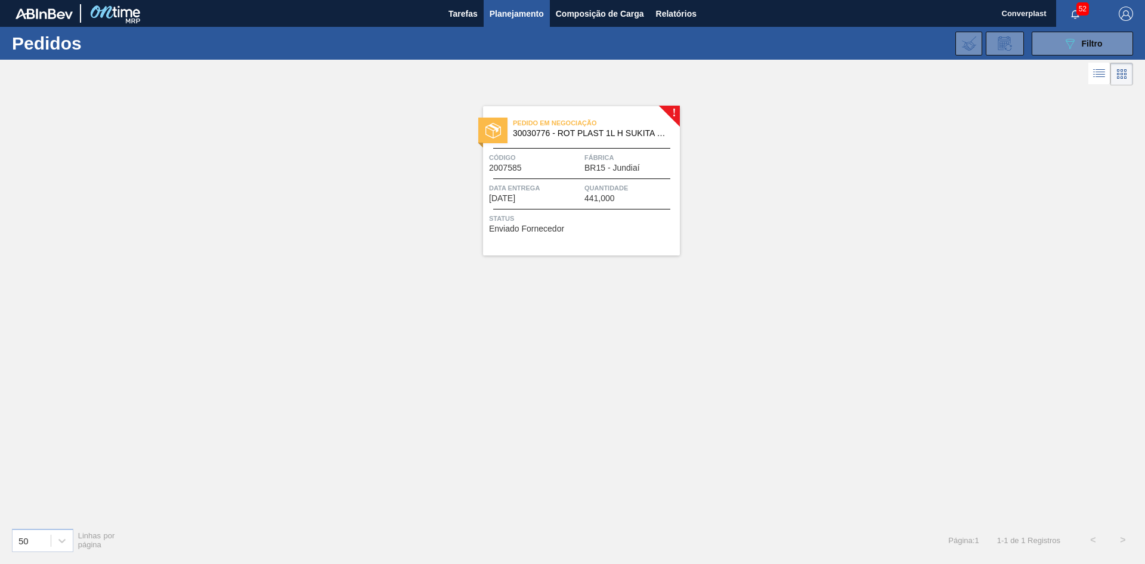
click at [549, 188] on span "Data entrega" at bounding box center [535, 188] width 92 height 12
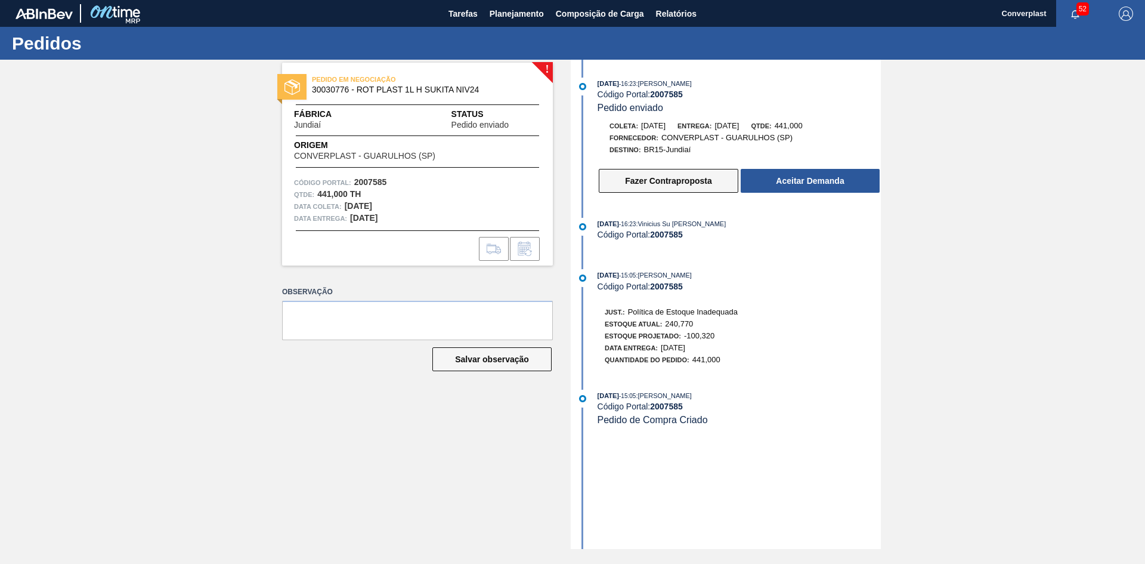
click at [668, 189] on button "Fazer Contraproposta" at bounding box center [669, 181] width 140 height 24
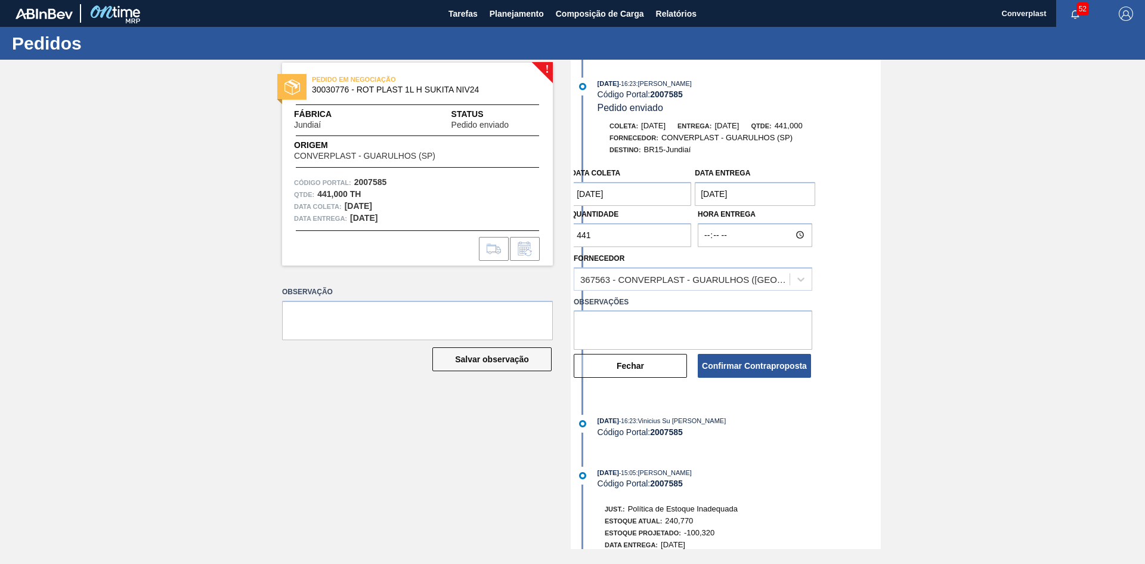
drag, startPoint x: 649, startPoint y: 236, endPoint x: 422, endPoint y: 238, distance: 227.2
click at [422, 238] on div "! PEDIDO EM NEGOCIAÇÃO 30030776 - ROT PLAST 1L H SUKITA NIV24 Fábrica Jundiaí S…" at bounding box center [572, 304] width 1145 height 489
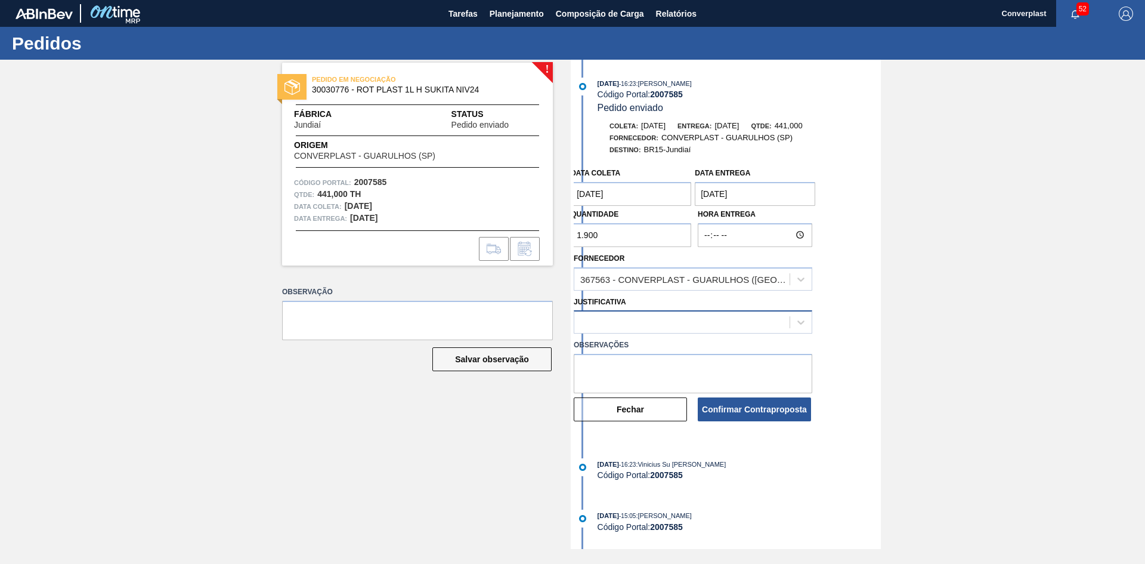
type input "1.900"
click at [603, 324] on div at bounding box center [681, 322] width 215 height 17
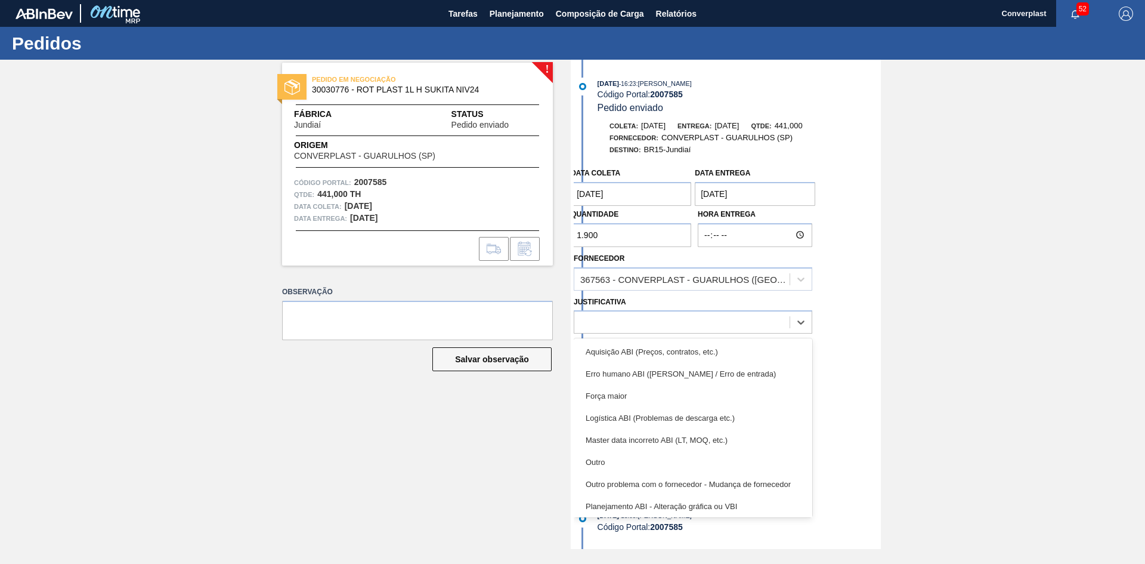
click at [735, 297] on div "Justificativa option Aquisição ABI (Preços, contratos, etc.) focused, 1 of 18. …" at bounding box center [693, 313] width 239 height 41
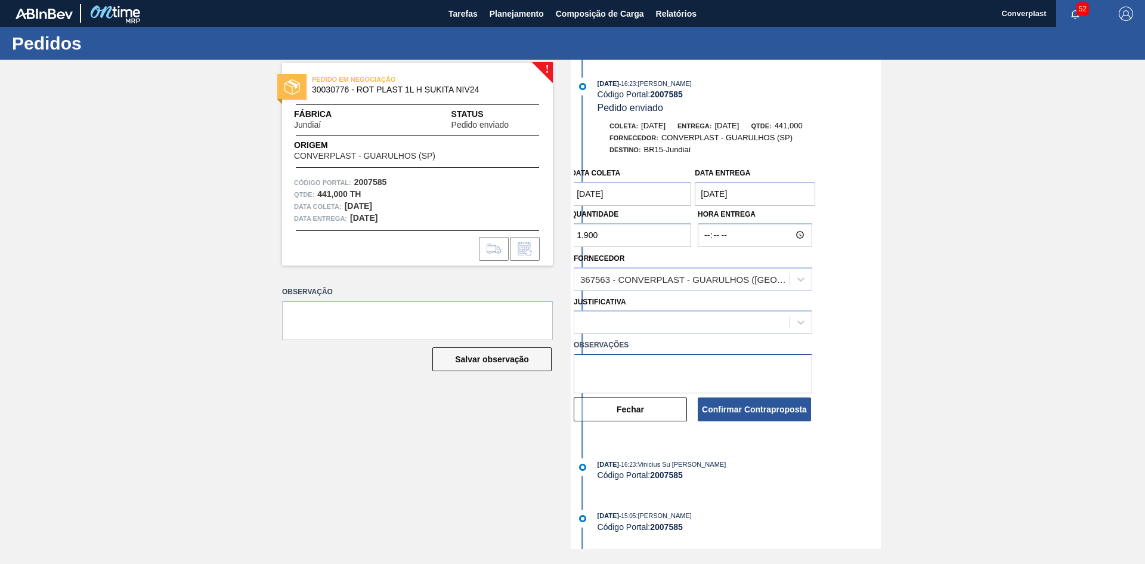
click at [684, 365] on textarea at bounding box center [693, 373] width 239 height 39
type textarea "ajuste quantidade"
click at [779, 414] on button "Confirmar Contraproposta" at bounding box center [754, 409] width 113 height 24
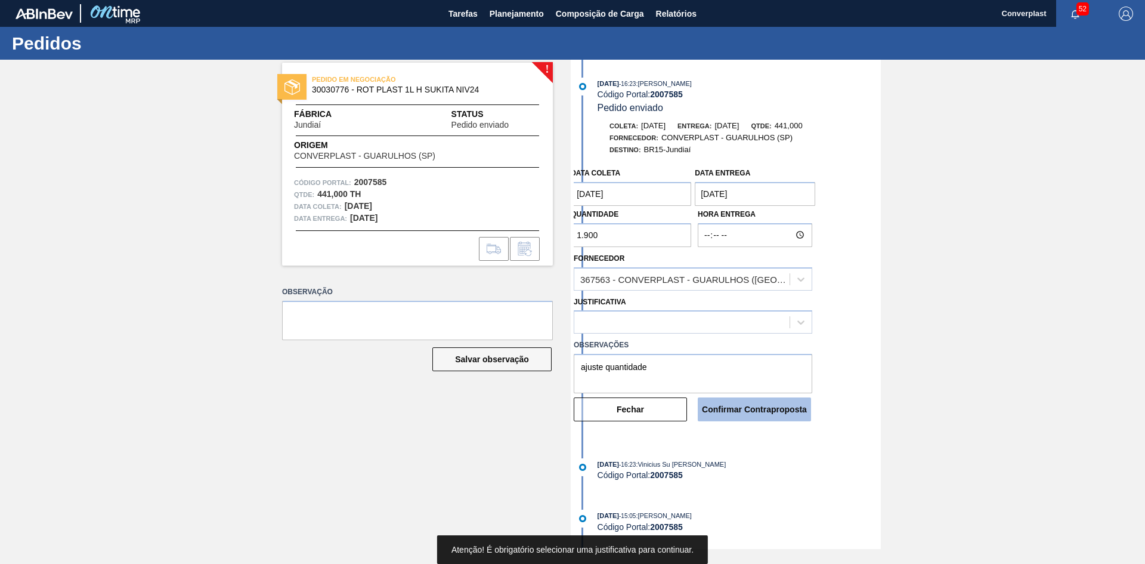
click at [764, 404] on button "Confirmar Contraproposta" at bounding box center [754, 409] width 113 height 24
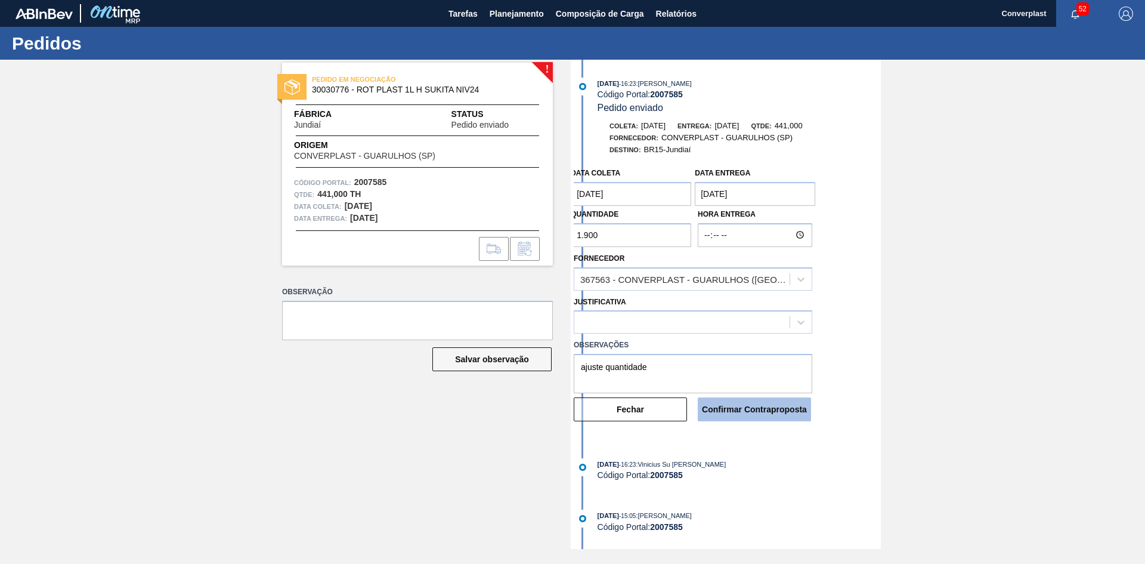
click at [741, 419] on button "Confirmar Contraproposta" at bounding box center [754, 409] width 113 height 24
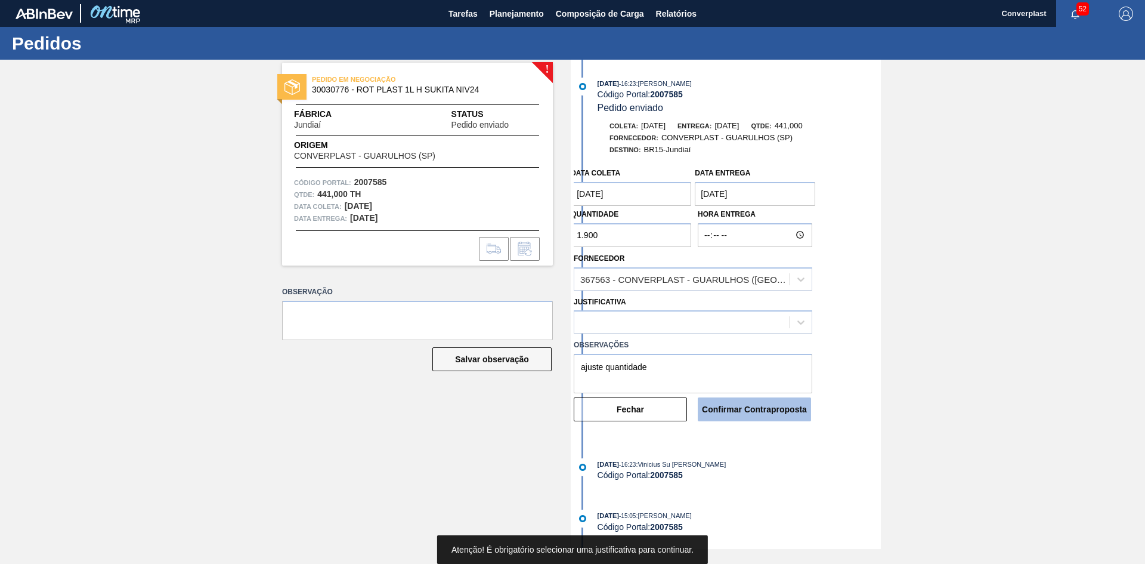
click at [741, 410] on button "Confirmar Contraproposta" at bounding box center [754, 409] width 113 height 24
click at [677, 317] on div at bounding box center [681, 322] width 215 height 17
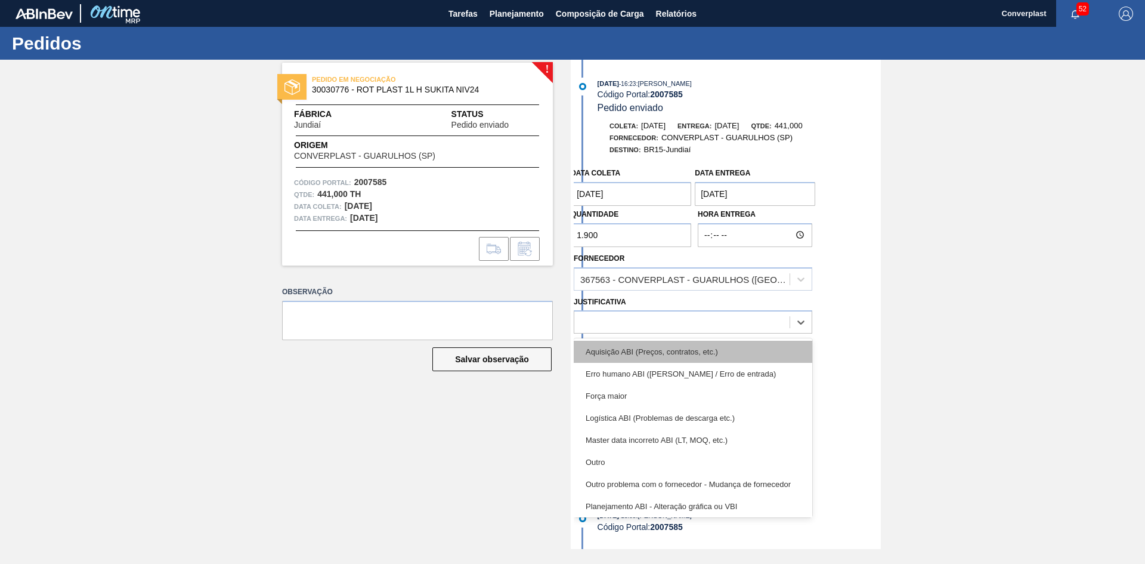
click at [670, 344] on div "Aquisição ABI (Preços, contratos, etc.)" at bounding box center [693, 351] width 239 height 22
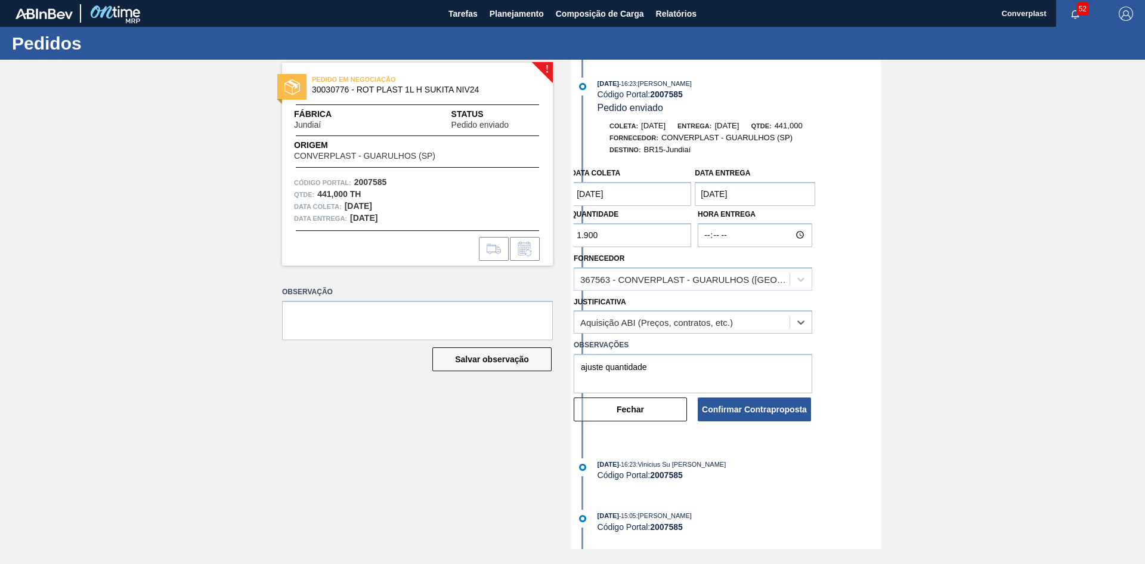
click at [752, 403] on button "Confirmar Contraproposta" at bounding box center [754, 409] width 113 height 24
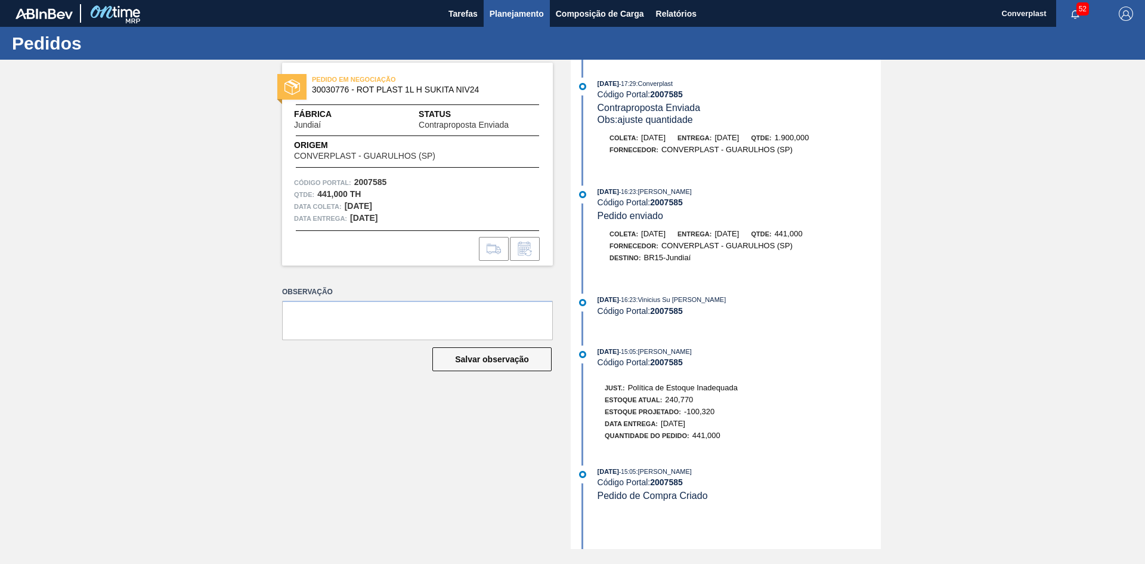
click at [509, 9] on span "Planejamento" at bounding box center [517, 14] width 54 height 14
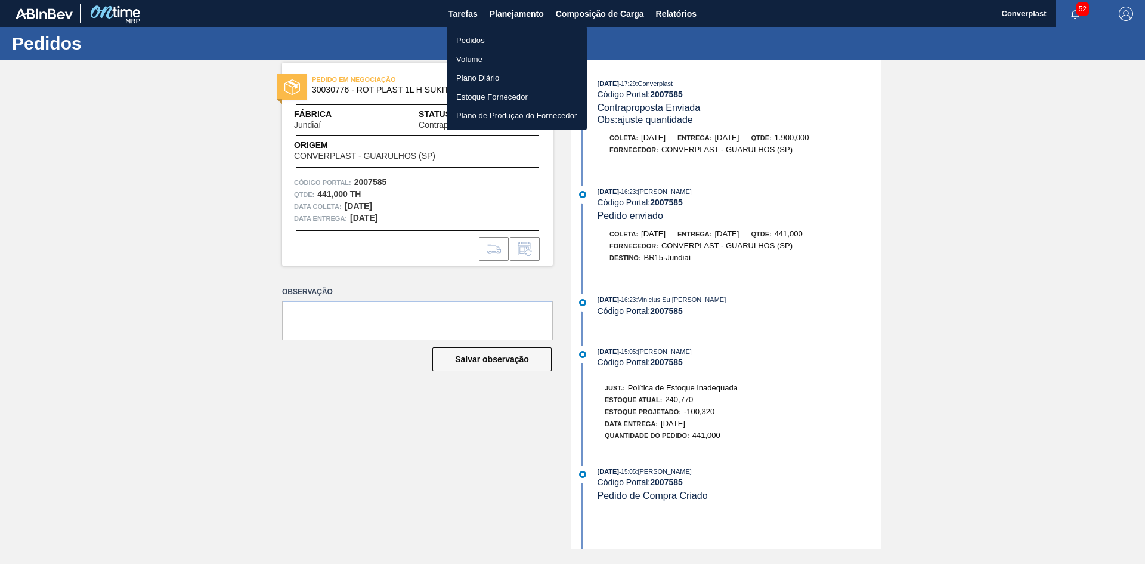
click at [506, 38] on li "Pedidos" at bounding box center [517, 40] width 140 height 19
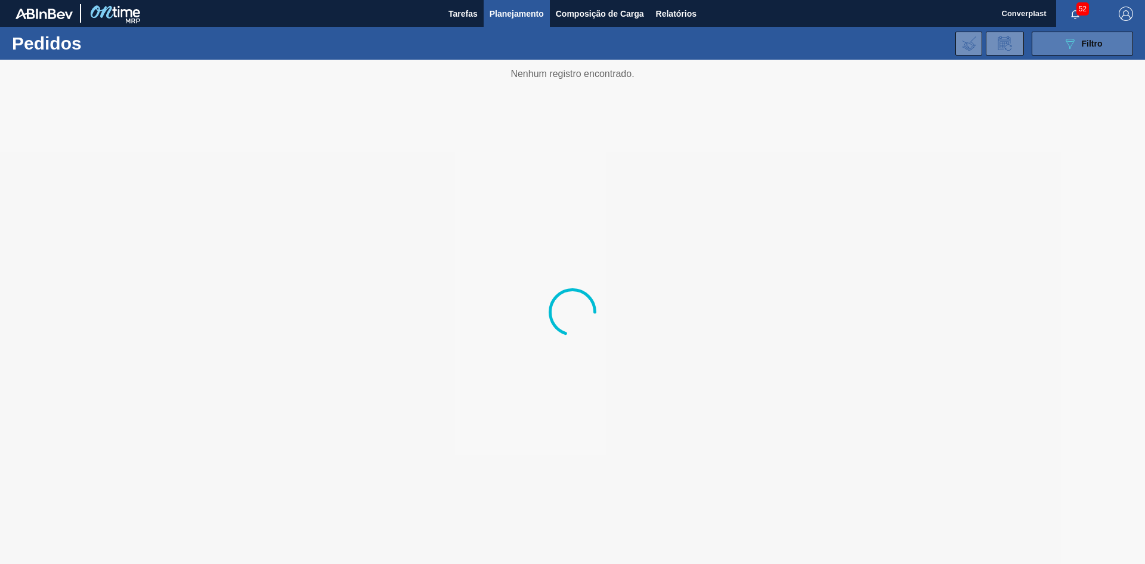
click at [1072, 49] on icon "089F7B8B-B2A5-4AFE-B5C0-19BA573D28AC" at bounding box center [1070, 43] width 14 height 14
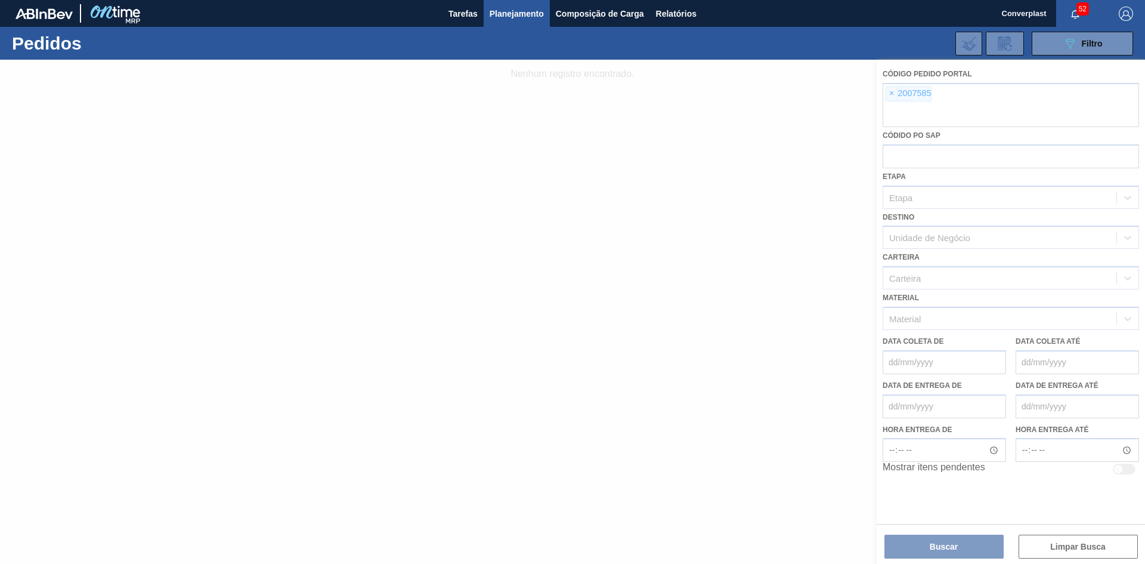
click at [883, 92] on div at bounding box center [572, 312] width 1145 height 504
click at [888, 92] on div at bounding box center [572, 312] width 1145 height 504
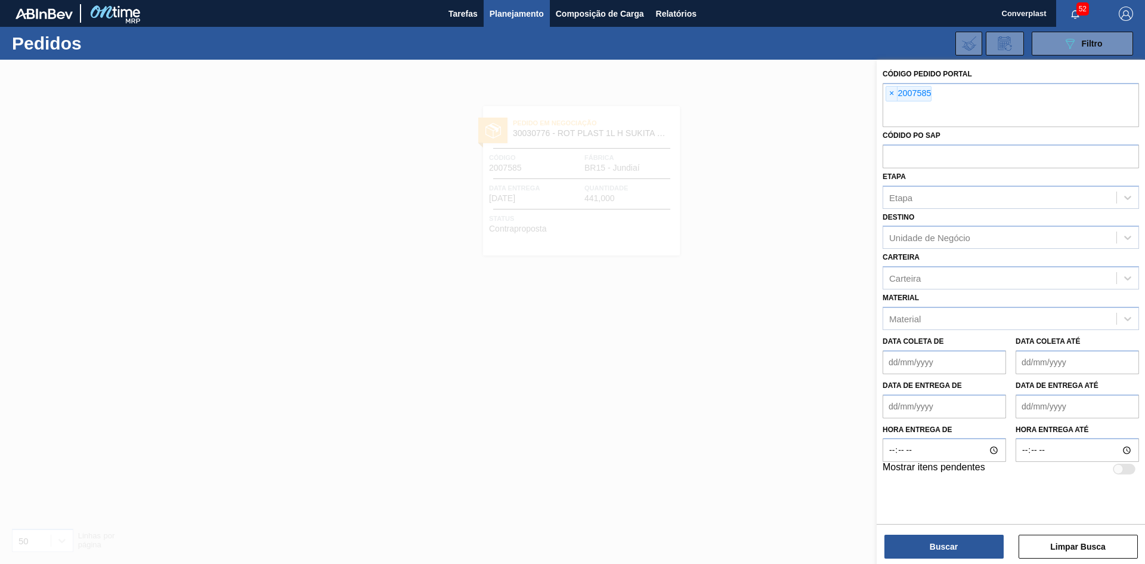
click at [888, 92] on span "×" at bounding box center [891, 93] width 11 height 14
paste input "text"
click at [945, 547] on button "Buscar" at bounding box center [943, 546] width 119 height 24
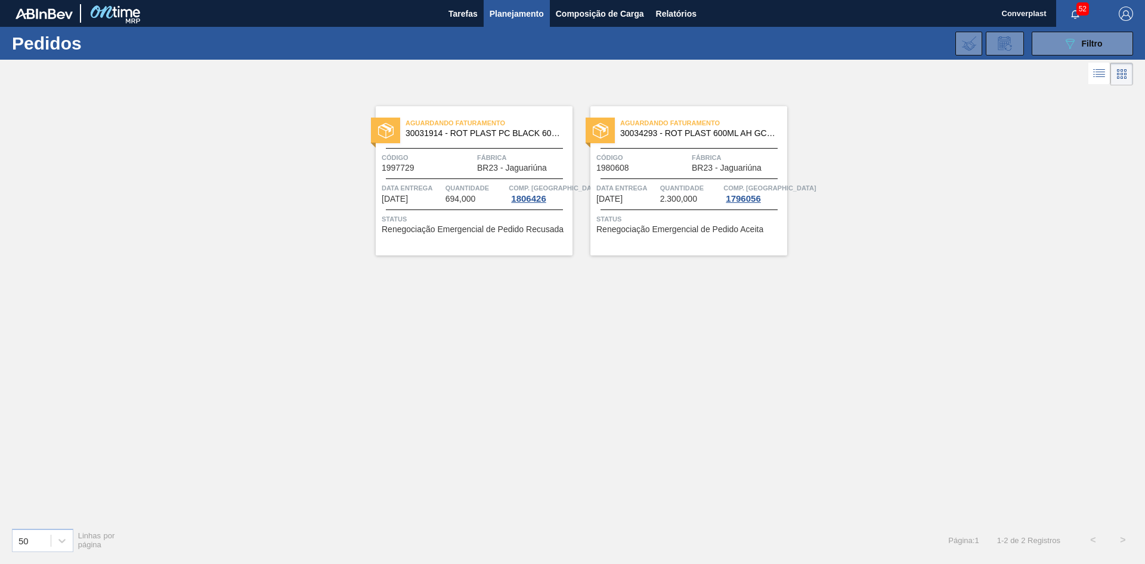
click at [479, 237] on div "Aguardando Faturamento 30031914 - ROT PLAST PC BLACK 600ML AH NIV24 Código 1997…" at bounding box center [474, 180] width 197 height 149
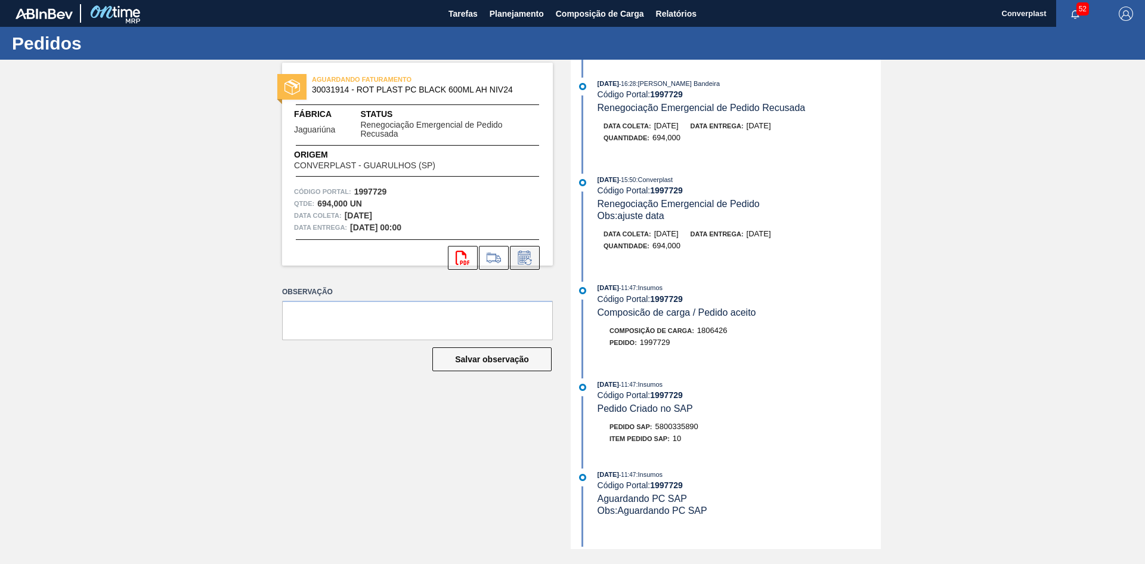
click at [519, 262] on icon at bounding box center [524, 257] width 19 height 14
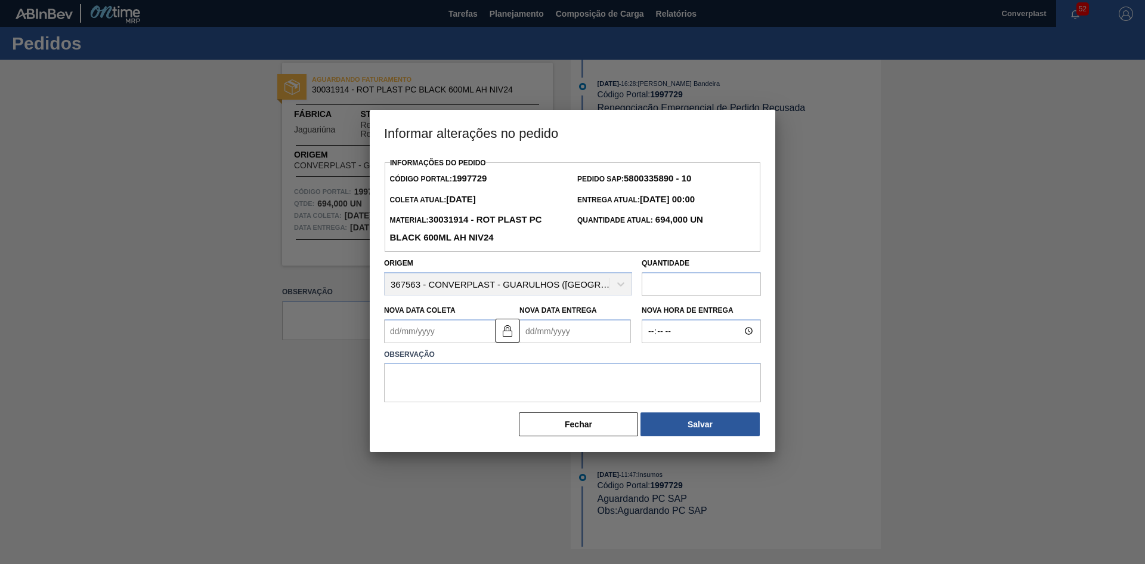
click at [538, 331] on Entrega "Nova Data Entrega" at bounding box center [575, 331] width 112 height 24
type Coleta "[DATE]"
type Entrega "1"
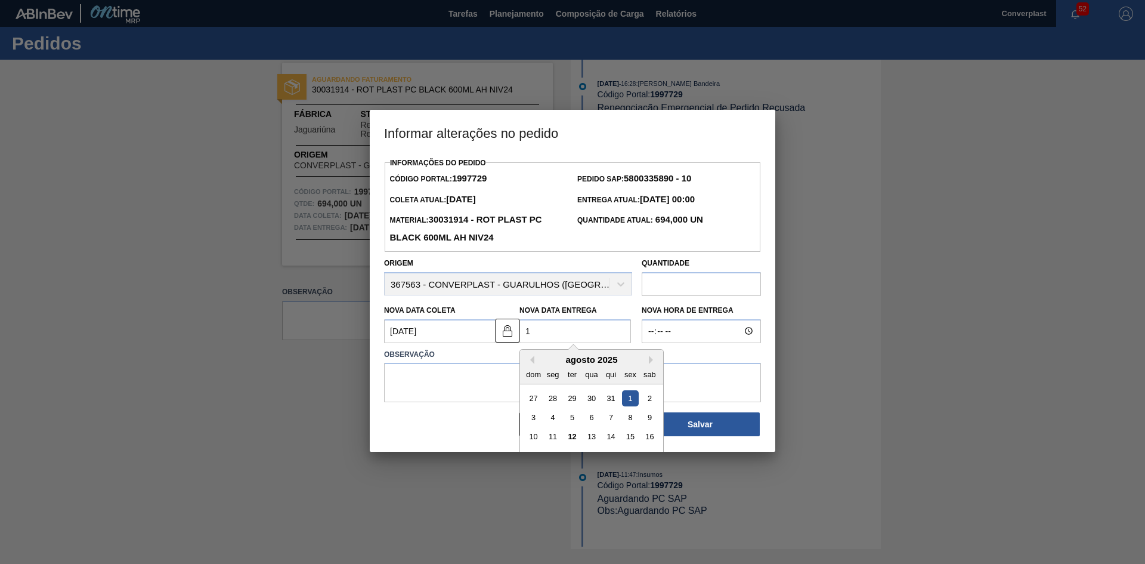
type Coleta "[DATE]"
type Entrega "[DATE]"
click at [445, 388] on textarea at bounding box center [572, 382] width 377 height 39
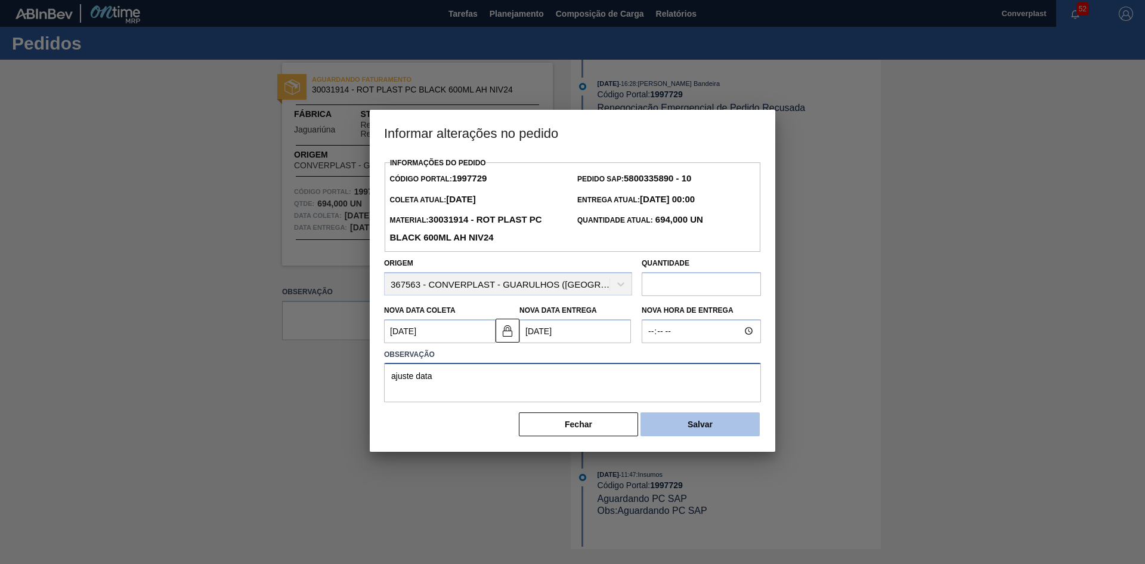
type textarea "ajuste data"
click at [685, 432] on button "Salvar" at bounding box center [699, 424] width 119 height 24
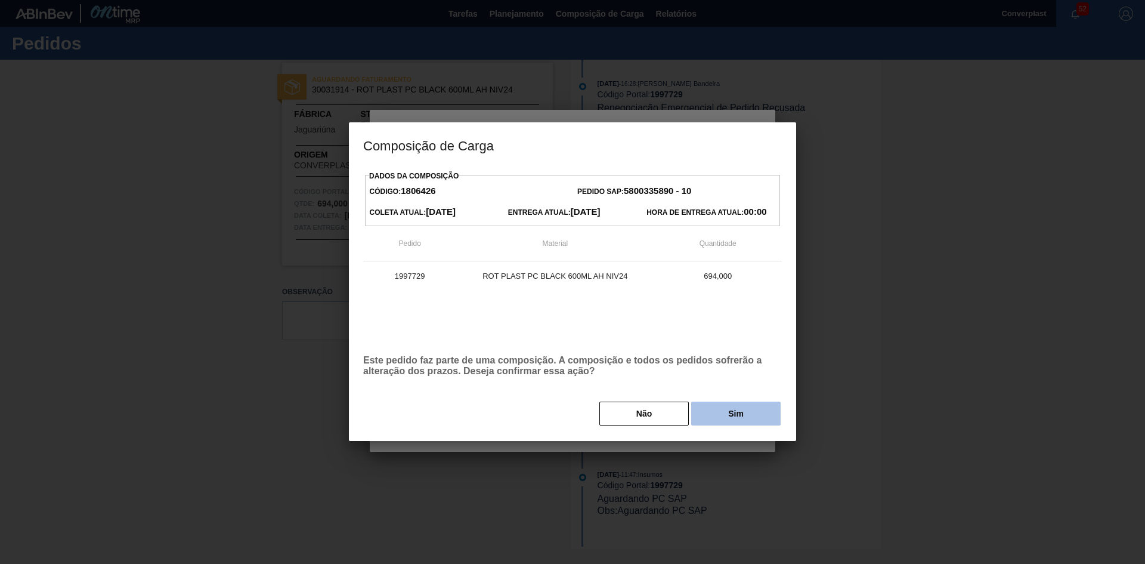
click at [719, 414] on button "Sim" at bounding box center [735, 413] width 89 height 24
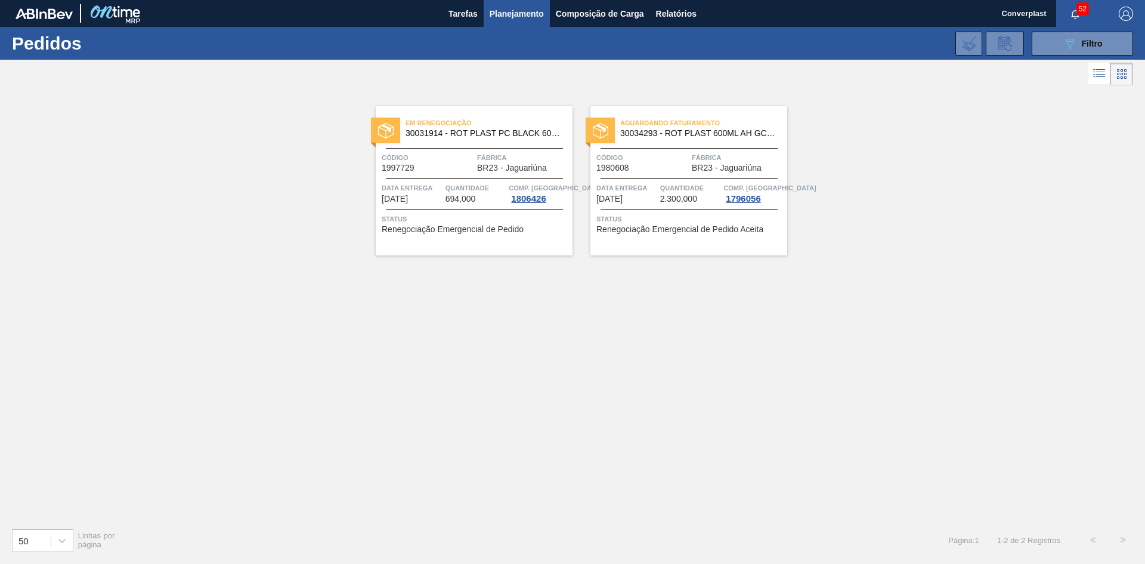
click at [651, 242] on div "Aguardando Faturamento 30034293 - ROT PLAST 600ML AH GCAZ S CLAIM NIV25 Código …" at bounding box center [688, 180] width 197 height 149
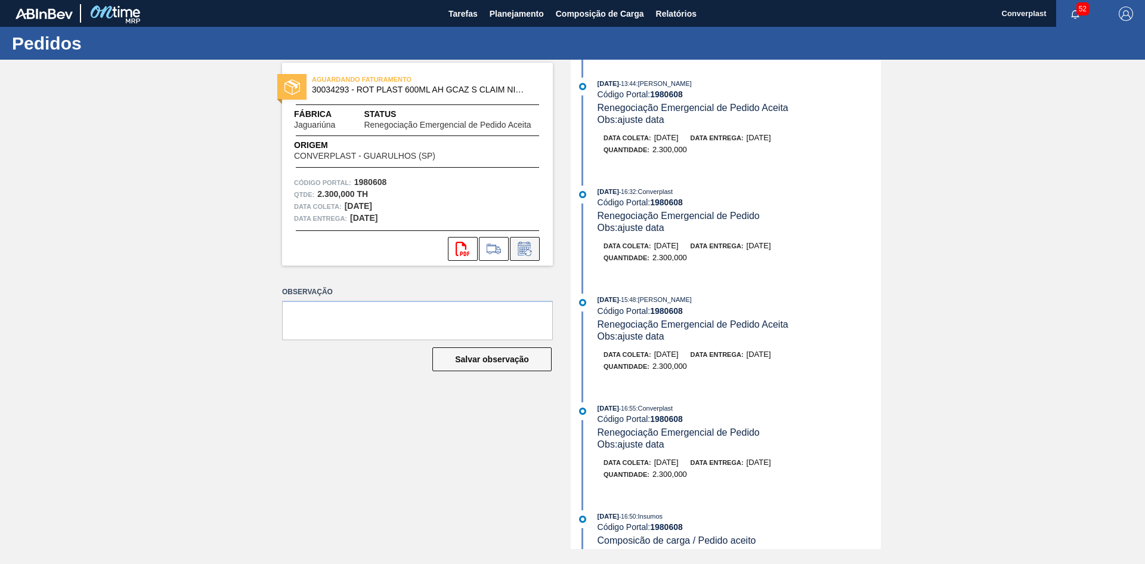
click at [532, 243] on icon at bounding box center [524, 249] width 19 height 14
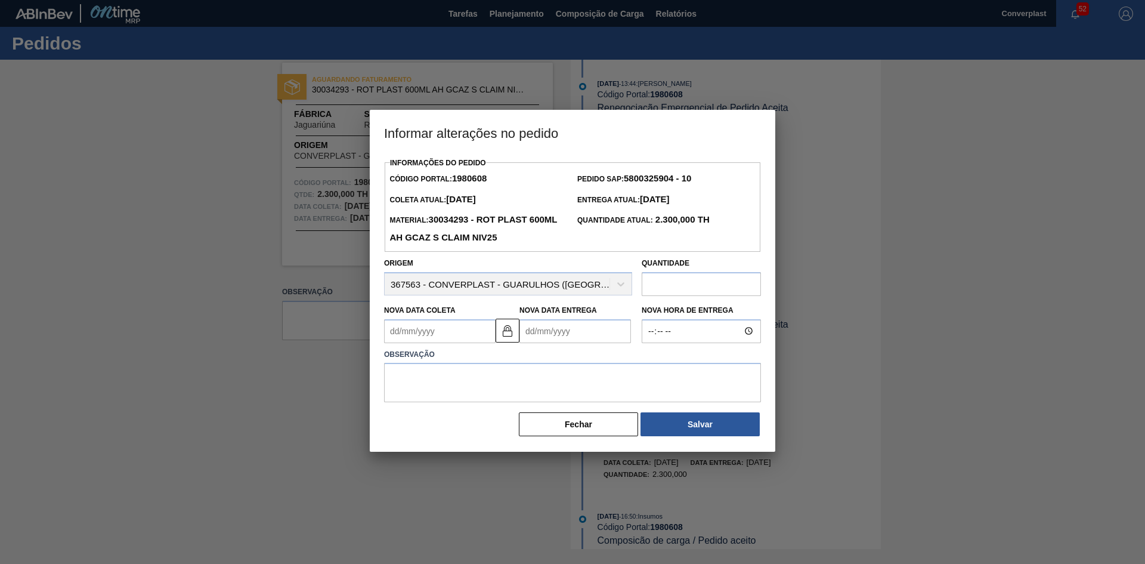
click at [568, 332] on Entrega "Nova Data Entrega" at bounding box center [575, 331] width 112 height 24
type Coleta "[DATE]"
type Entrega "1"
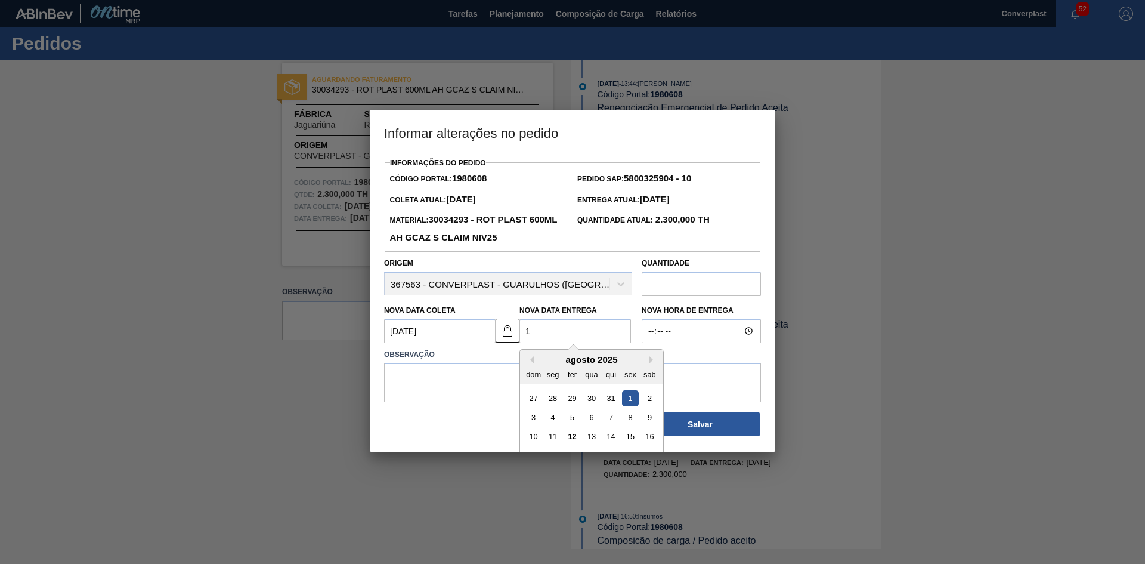
type Coleta "[DATE]"
type Entrega "[DATE]"
click at [453, 391] on textarea at bounding box center [572, 382] width 377 height 39
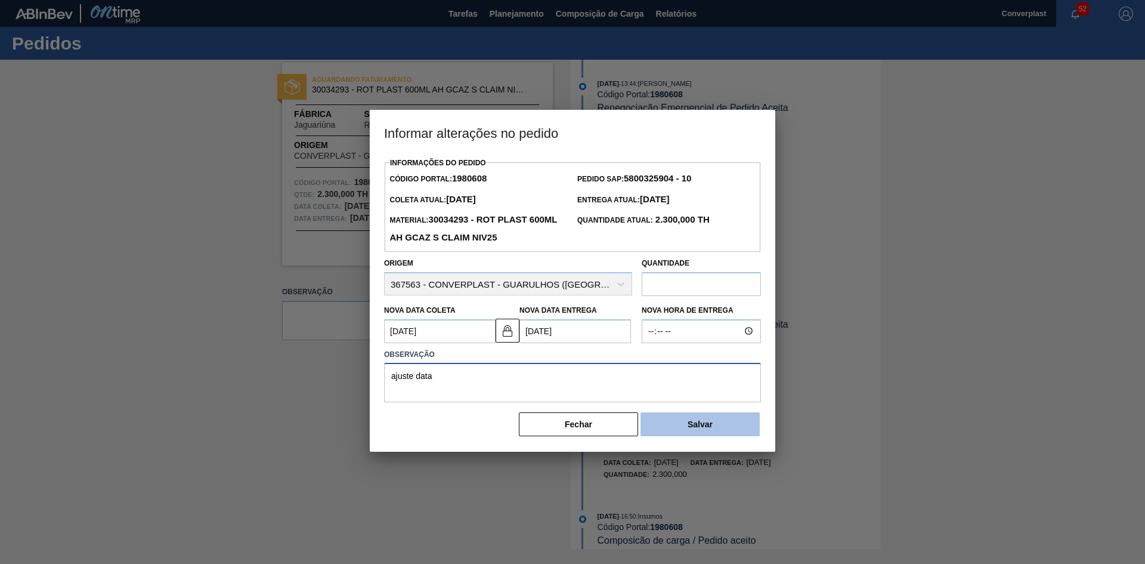
type textarea "ajuste data"
click at [693, 430] on button "Salvar" at bounding box center [699, 424] width 119 height 24
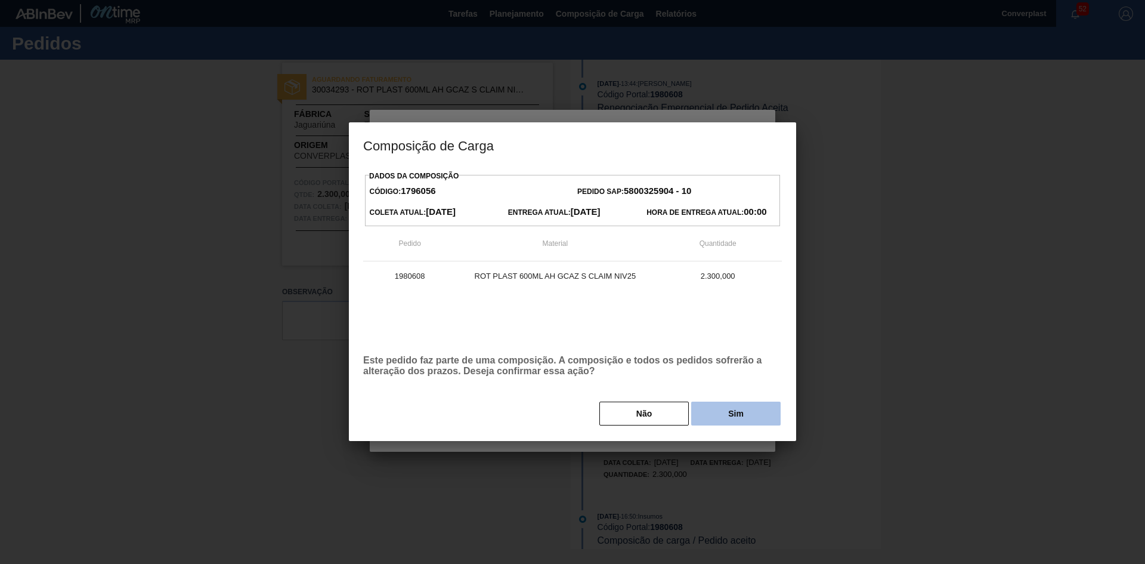
click at [715, 416] on button "Sim" at bounding box center [735, 413] width 89 height 24
